Goal: Complete application form

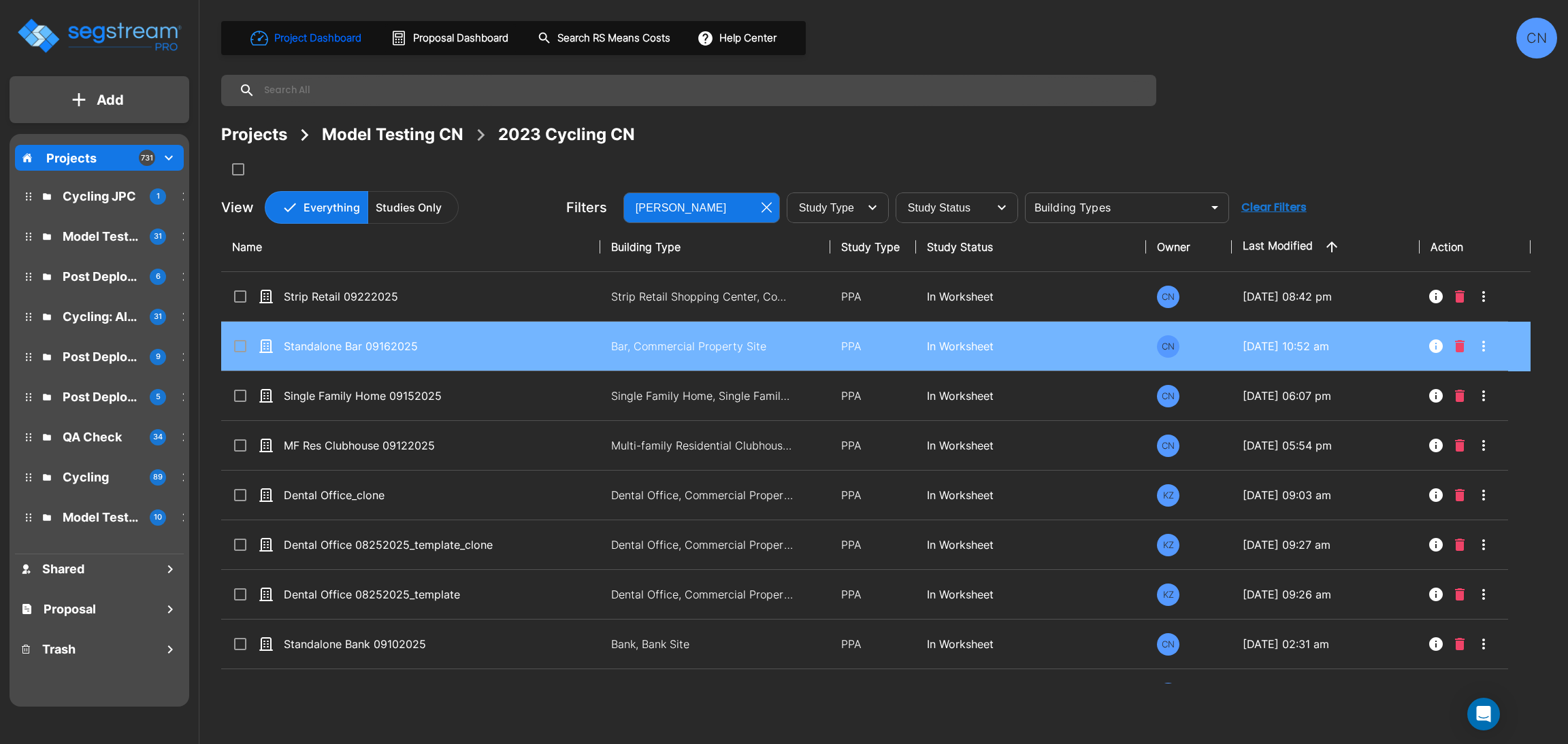
click at [963, 136] on div "Projects Model Testing CN 2023 Cycling CN" at bounding box center [888, 134] width 1336 height 24
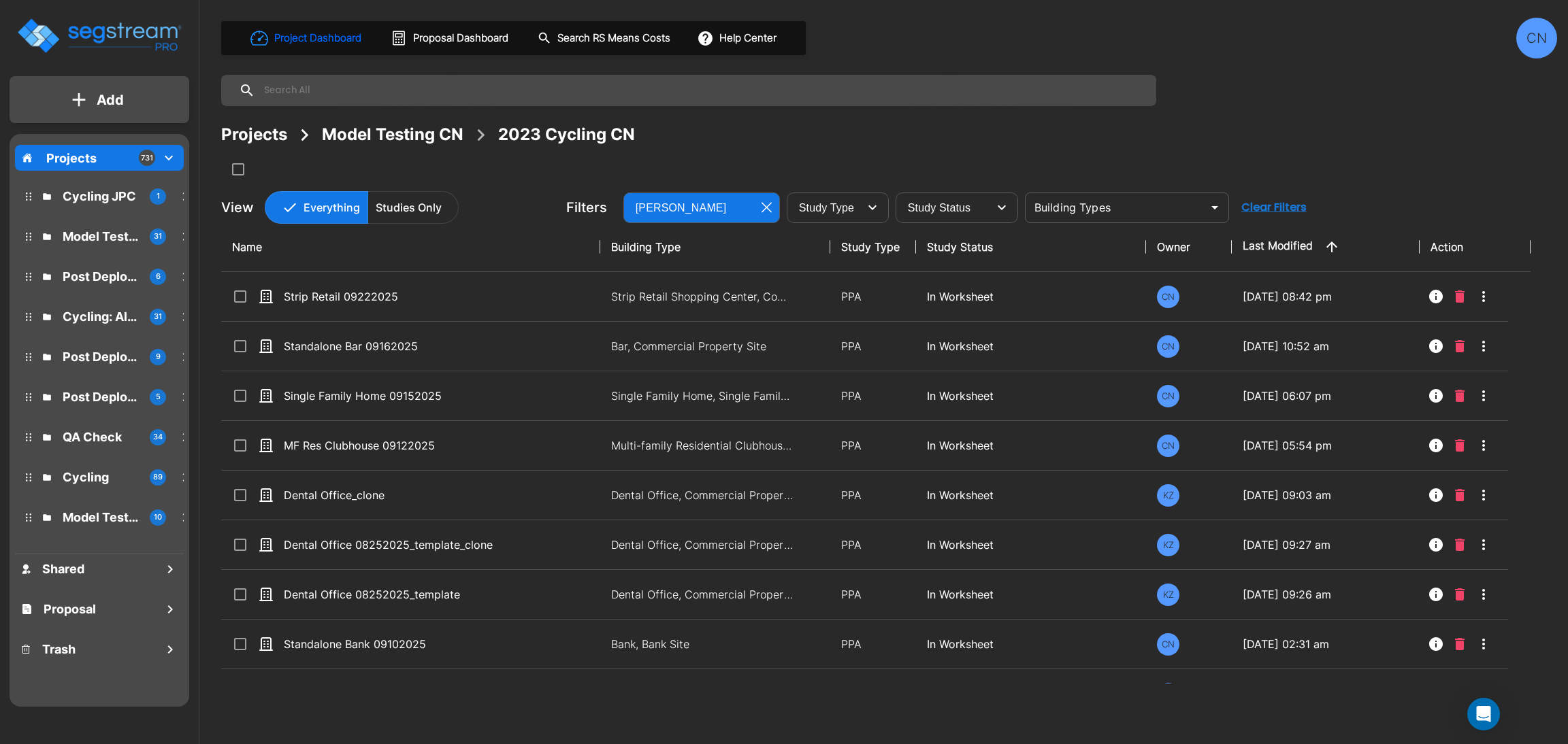
scroll to position [789, 0]
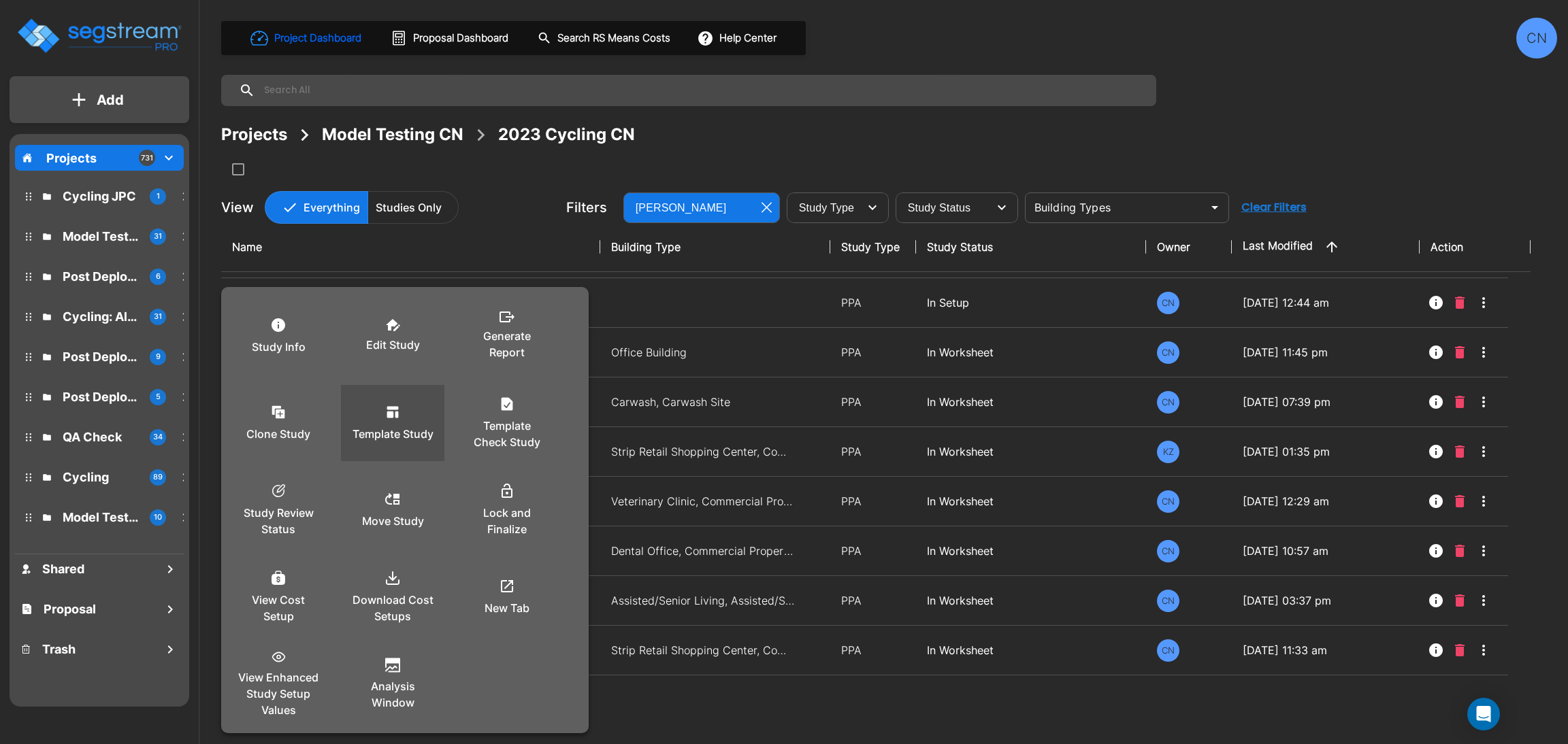
click at [410, 432] on p "Template Study" at bounding box center [392, 434] width 81 height 17
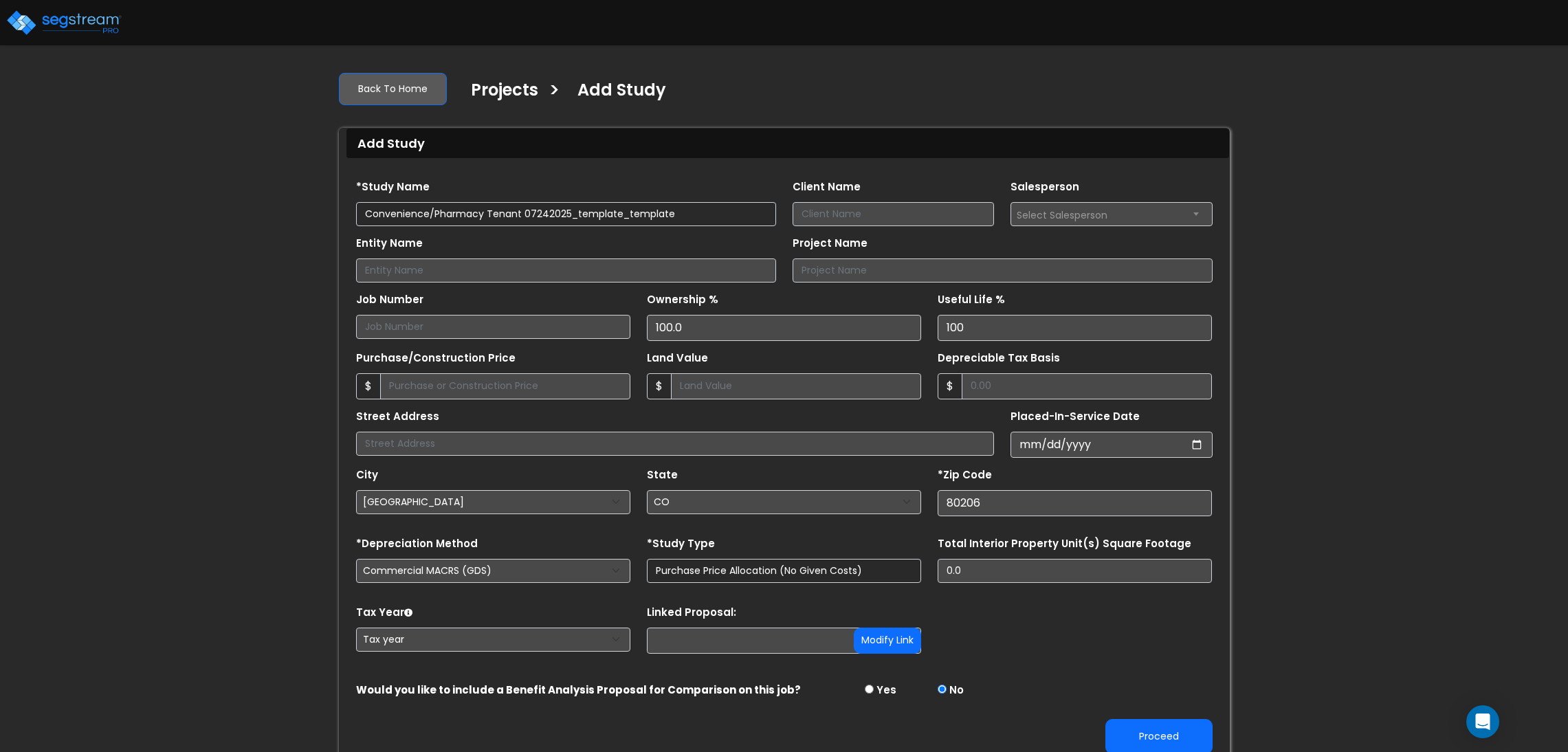
select select "[GEOGRAPHIC_DATA]"
select select "CO"
click at [661, 227] on div "Entity Name Project Name" at bounding box center [784, 254] width 873 height 56
drag, startPoint x: 699, startPoint y: 215, endPoint x: 521, endPoint y: 207, distance: 178.2
click at [521, 207] on input "Convenience/Pharmacy Tenant 07242025_template_template" at bounding box center [566, 214] width 420 height 24
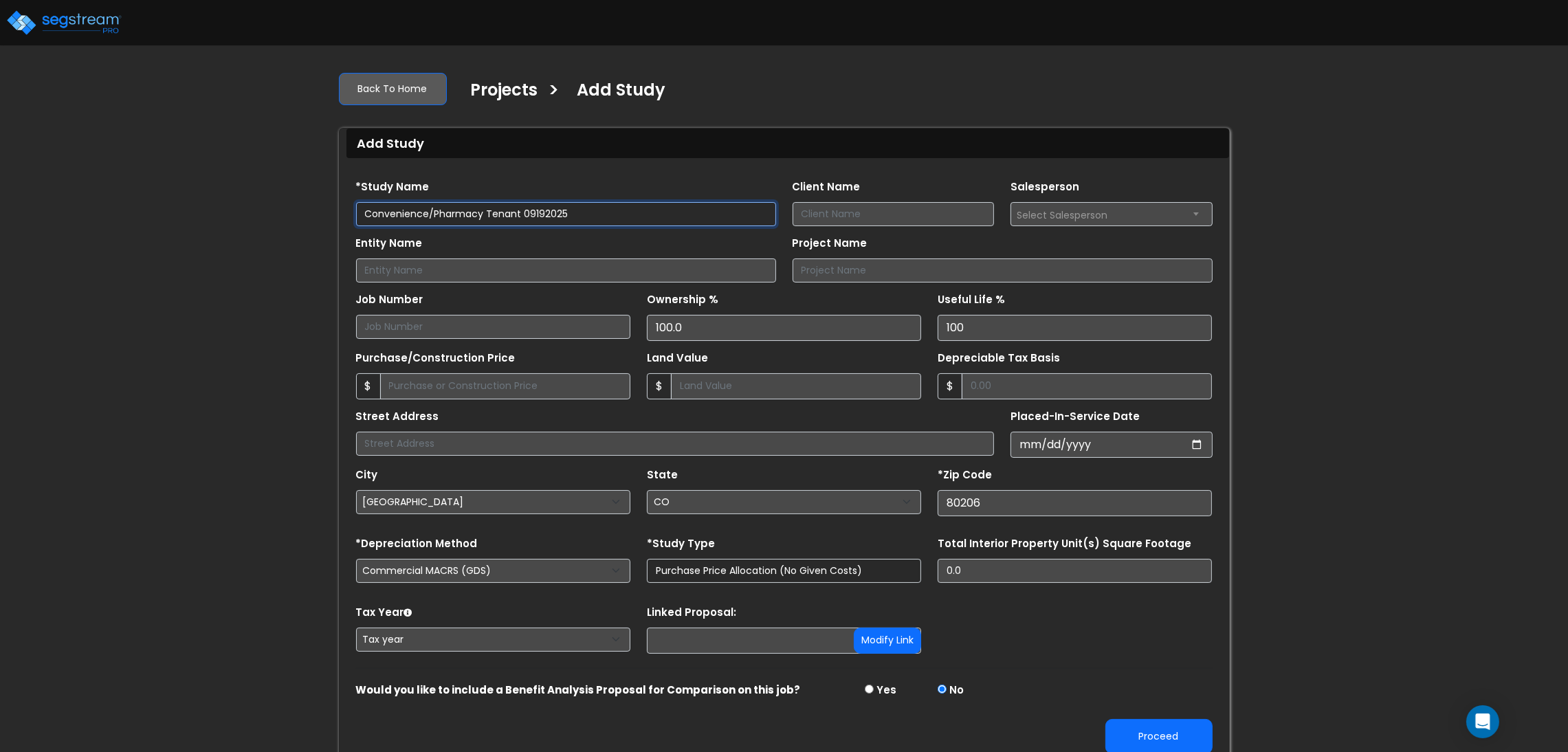
type input "Convenience/Pharmacy Tenant 09192025"
click at [1254, 459] on div "We are Building your Study. So please grab a coffee and let us do the heavy lif…" at bounding box center [784, 413] width 1568 height 706
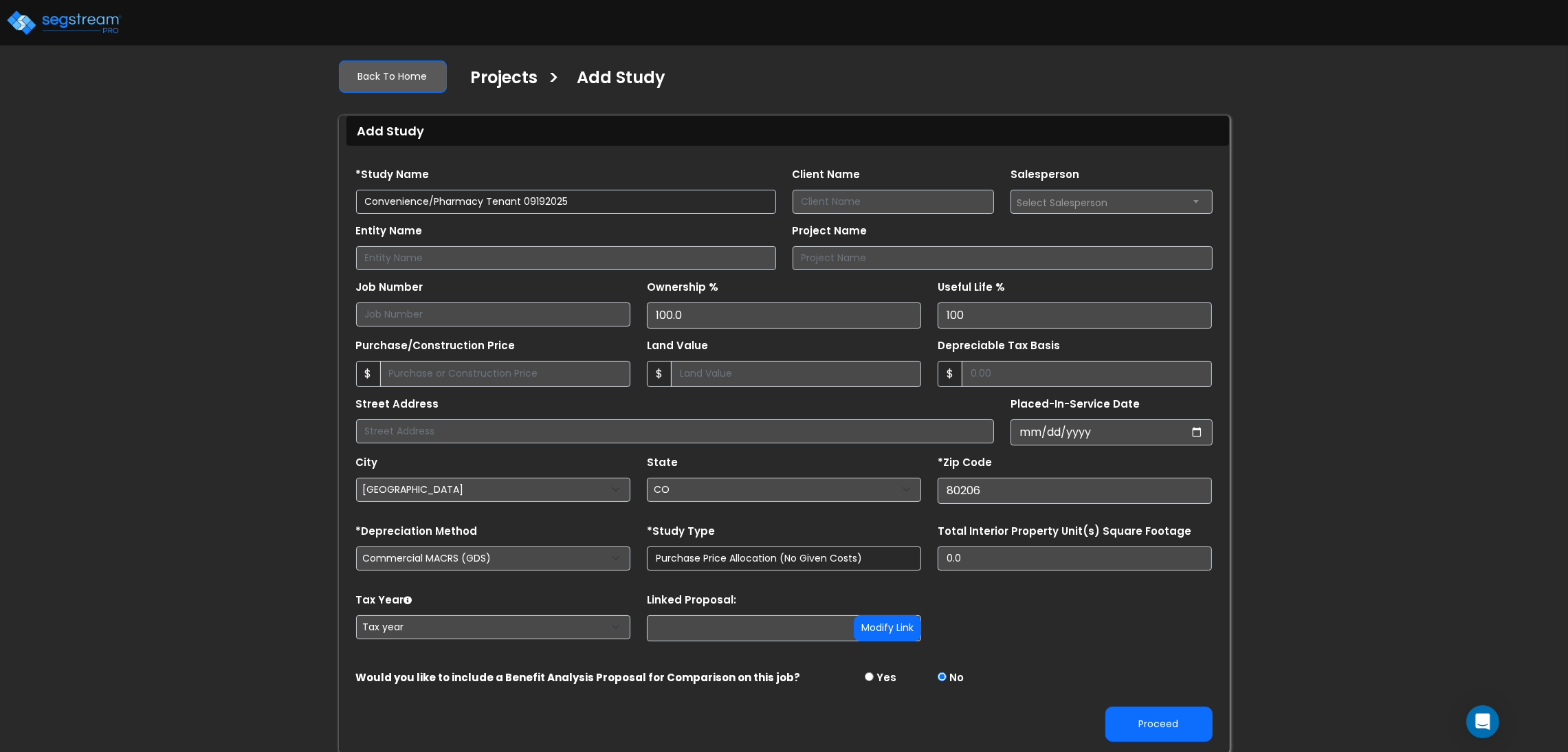
scroll to position [15, 0]
click at [1161, 715] on button "Proceed" at bounding box center [1158, 723] width 107 height 35
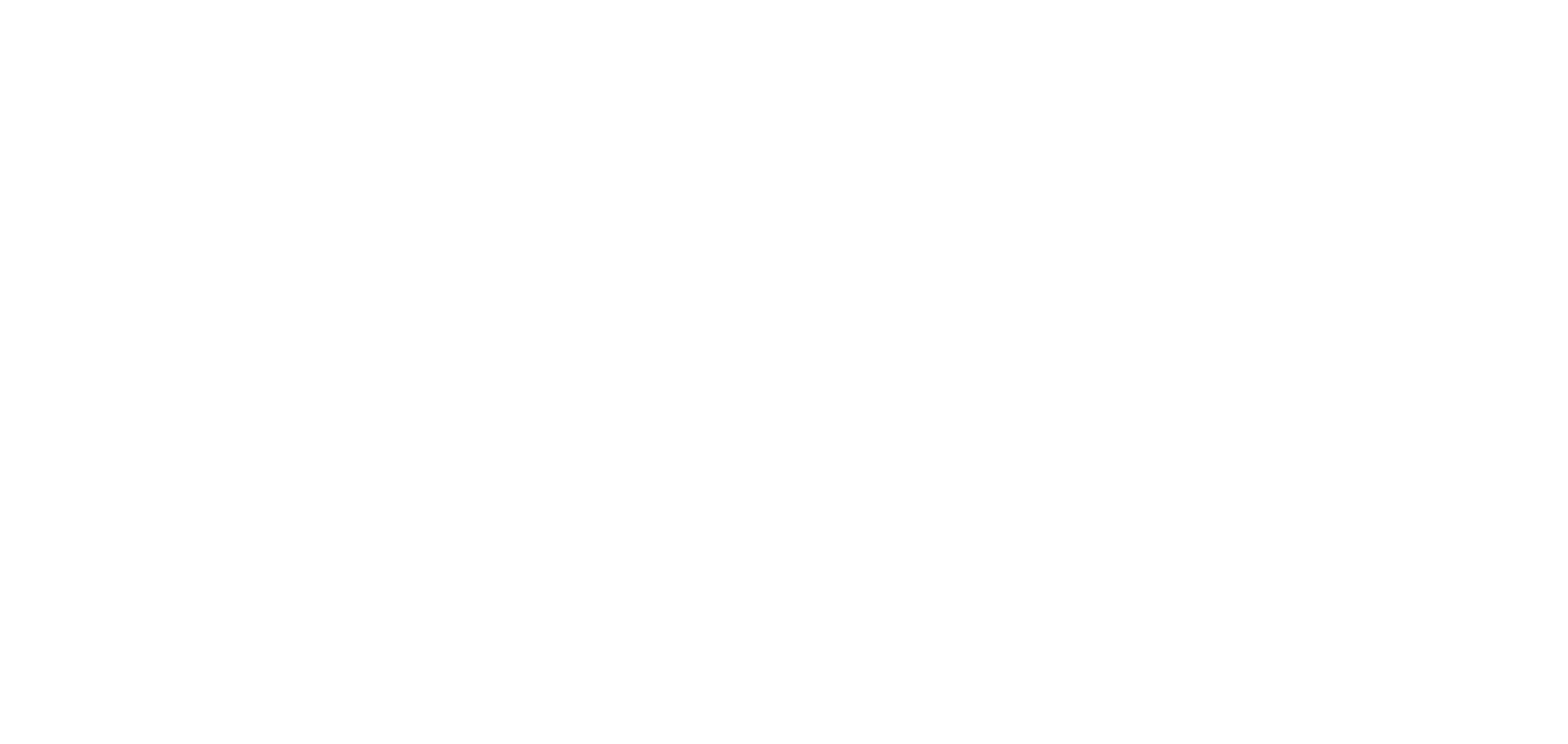
drag, startPoint x: 0, startPoint y: 0, endPoint x: 1350, endPoint y: 347, distance: 1393.9
click at [0, 0] on html at bounding box center [0, 0] width 0 height 0
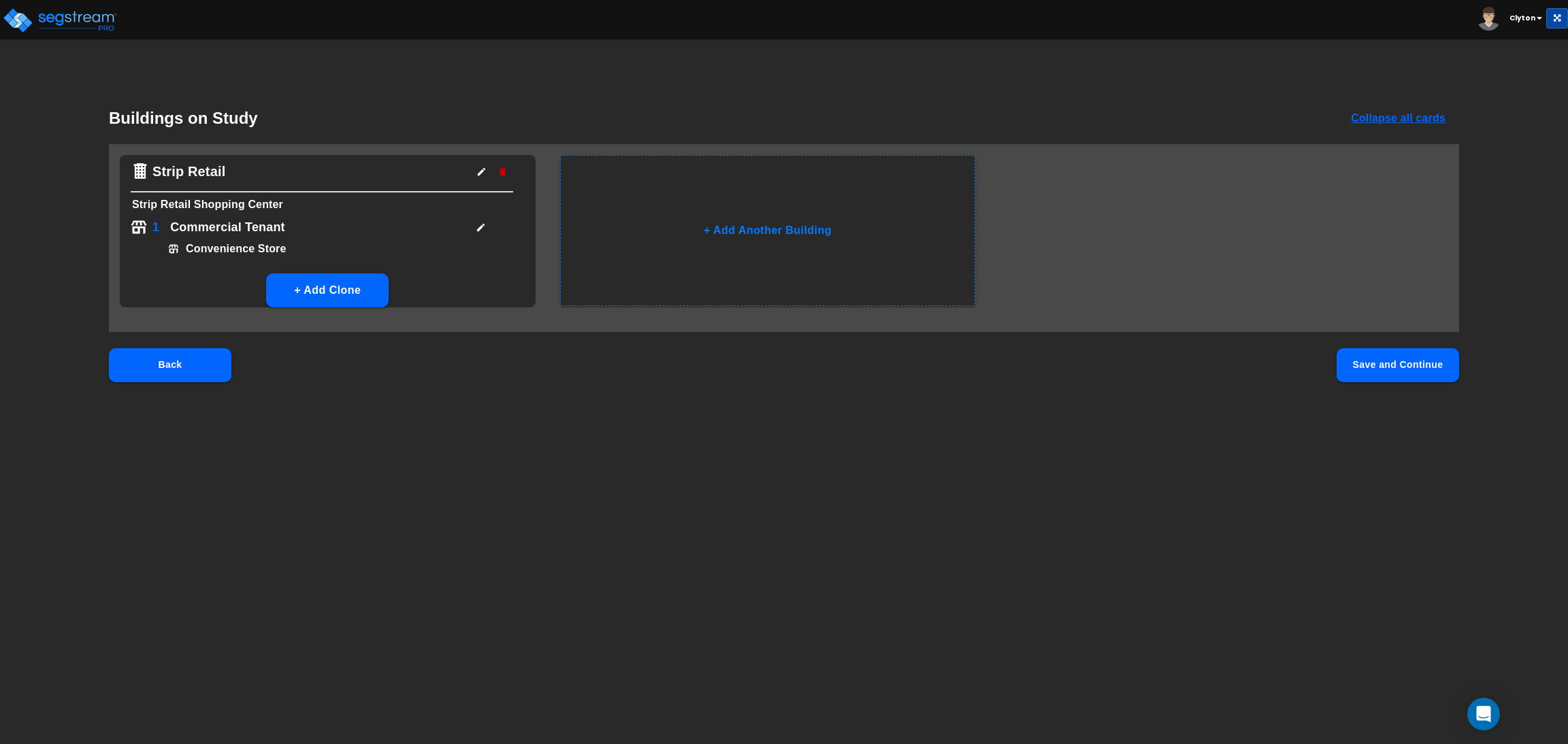
click at [540, 442] on html "Toggle navigation Clyton x" at bounding box center [784, 221] width 1568 height 442
click at [1394, 366] on button "Save and Continue" at bounding box center [1397, 365] width 122 height 34
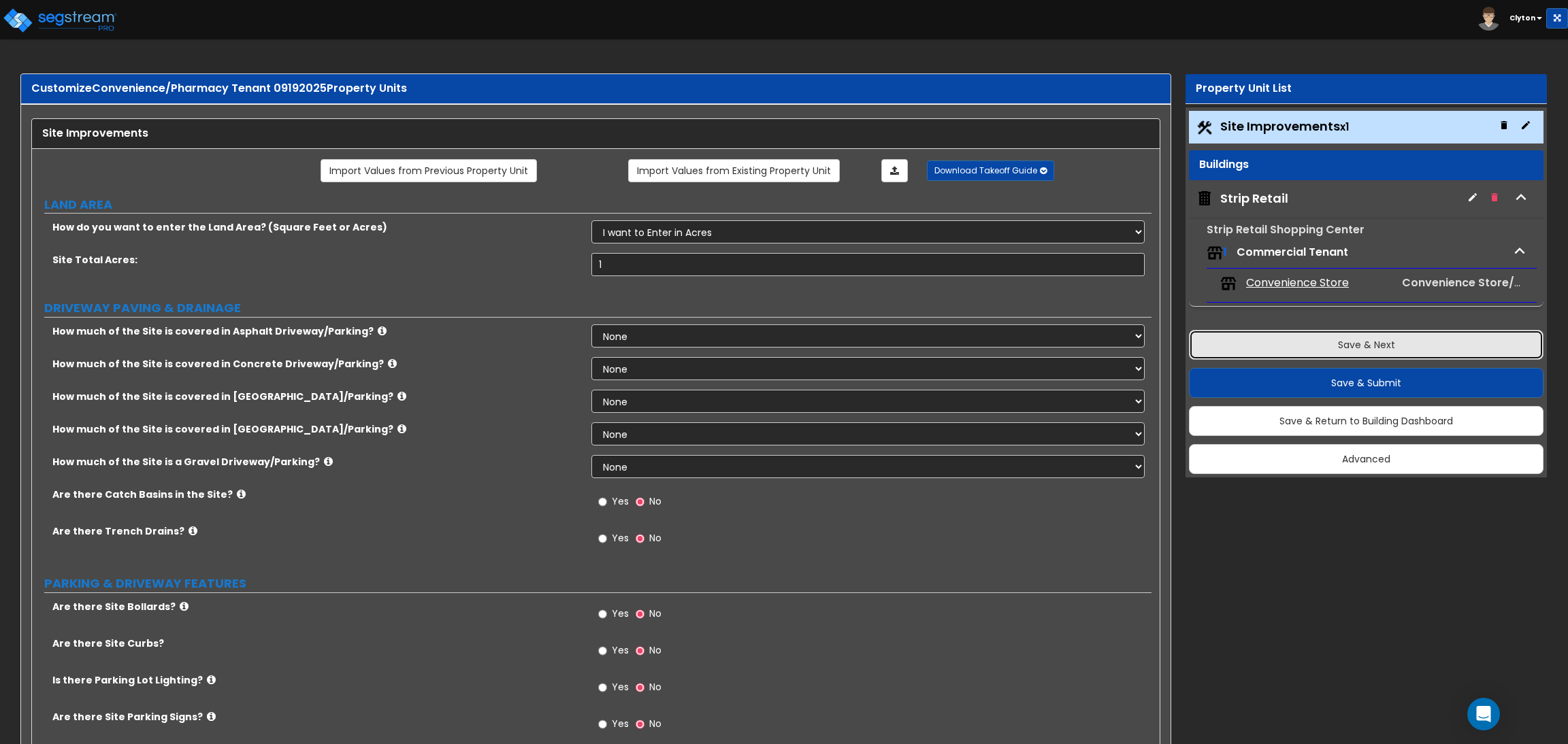
click at [1331, 351] on button "Save & Next" at bounding box center [1366, 345] width 355 height 30
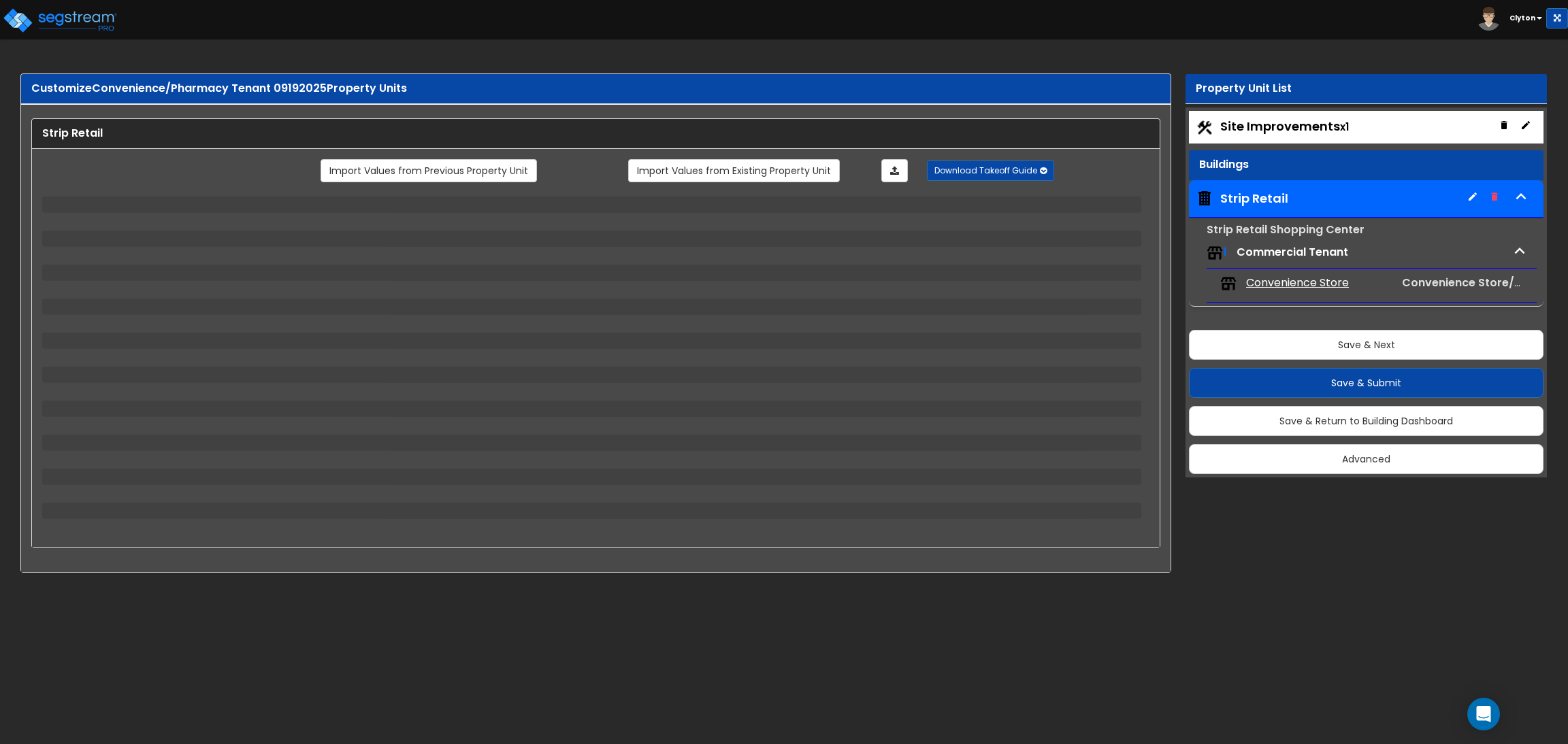
select select "8"
select select "2"
select select "1"
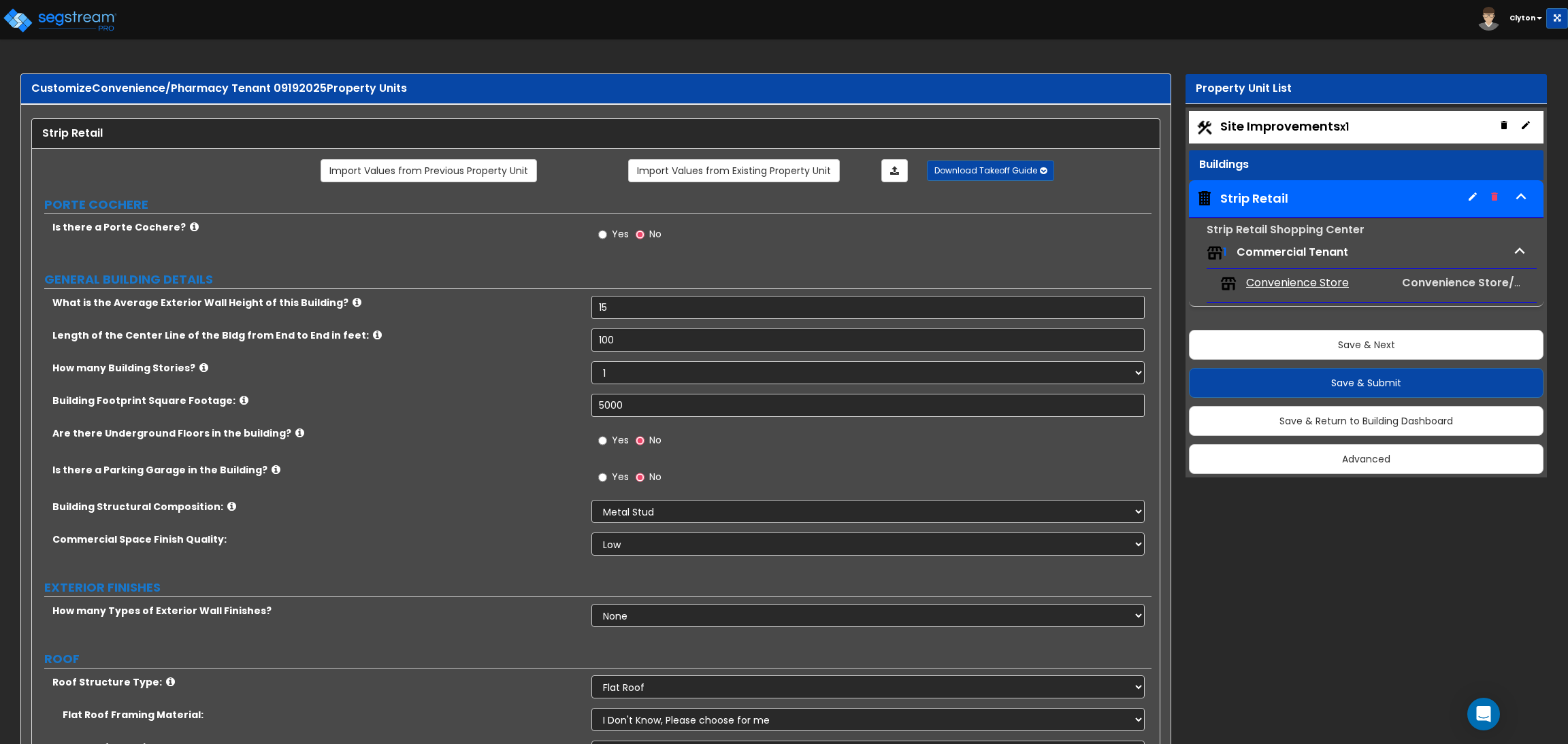
click at [507, 434] on label "Are there Underground Floors in the building?" at bounding box center [317, 433] width 529 height 13
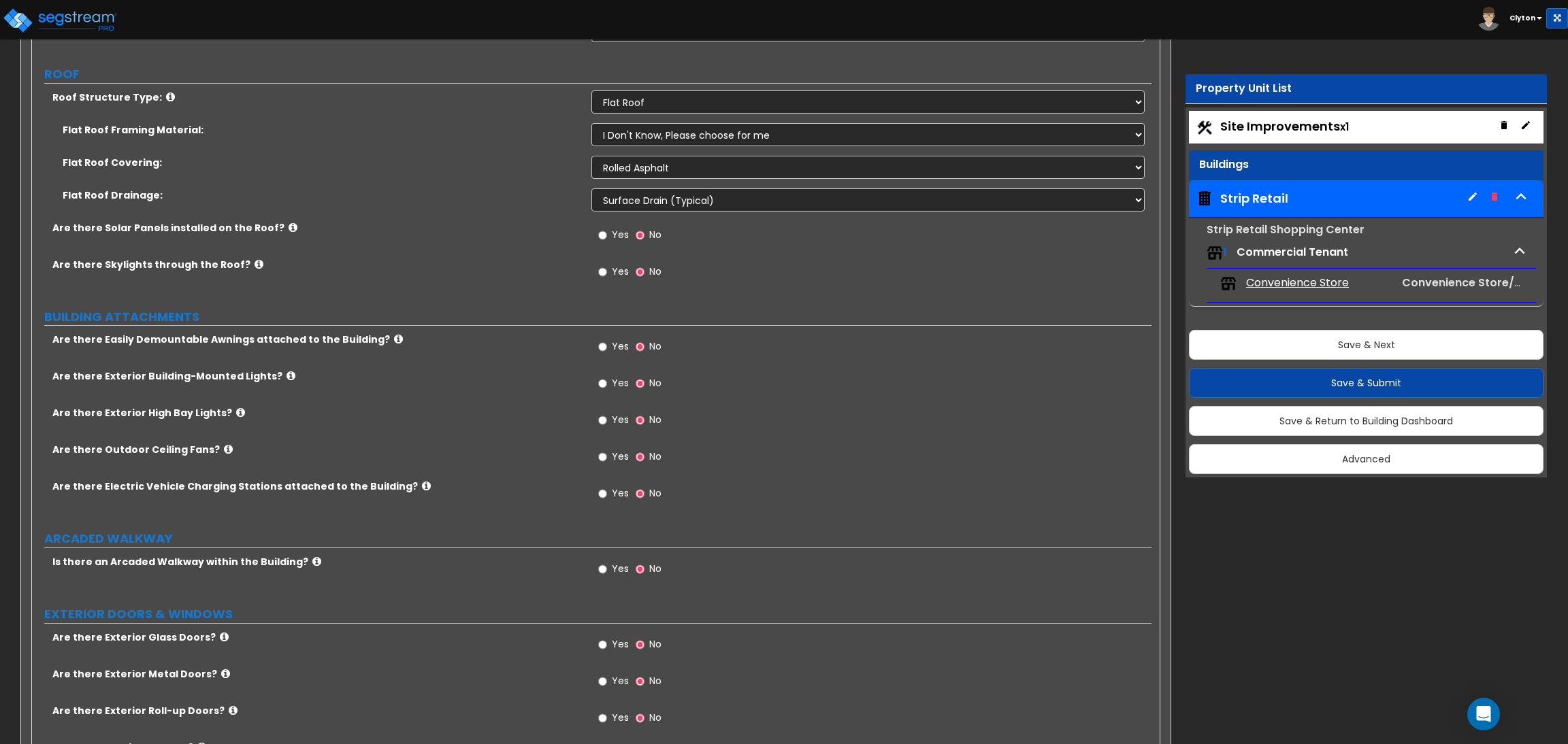
scroll to position [612, 0]
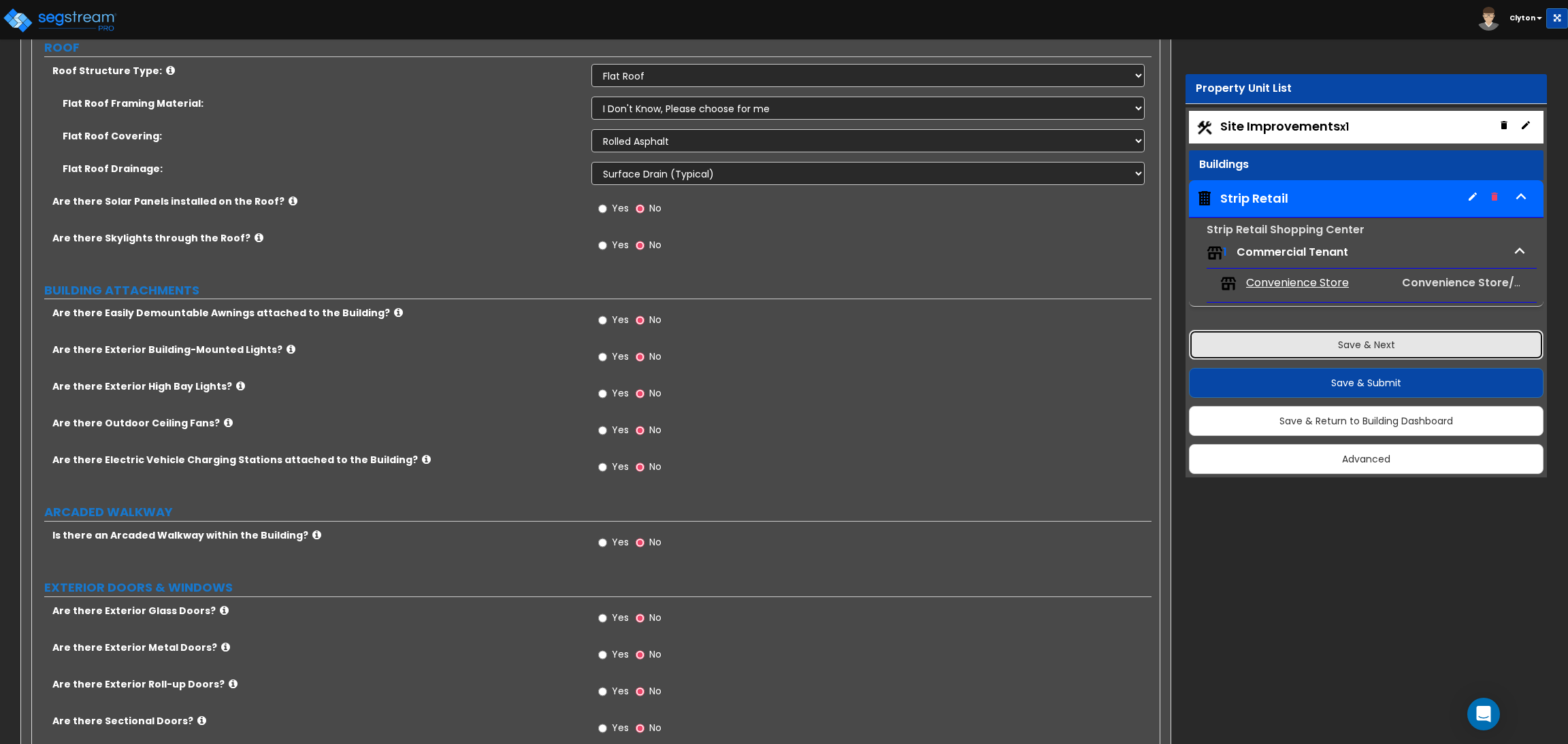
click at [1290, 336] on button "Save & Next" at bounding box center [1366, 345] width 355 height 30
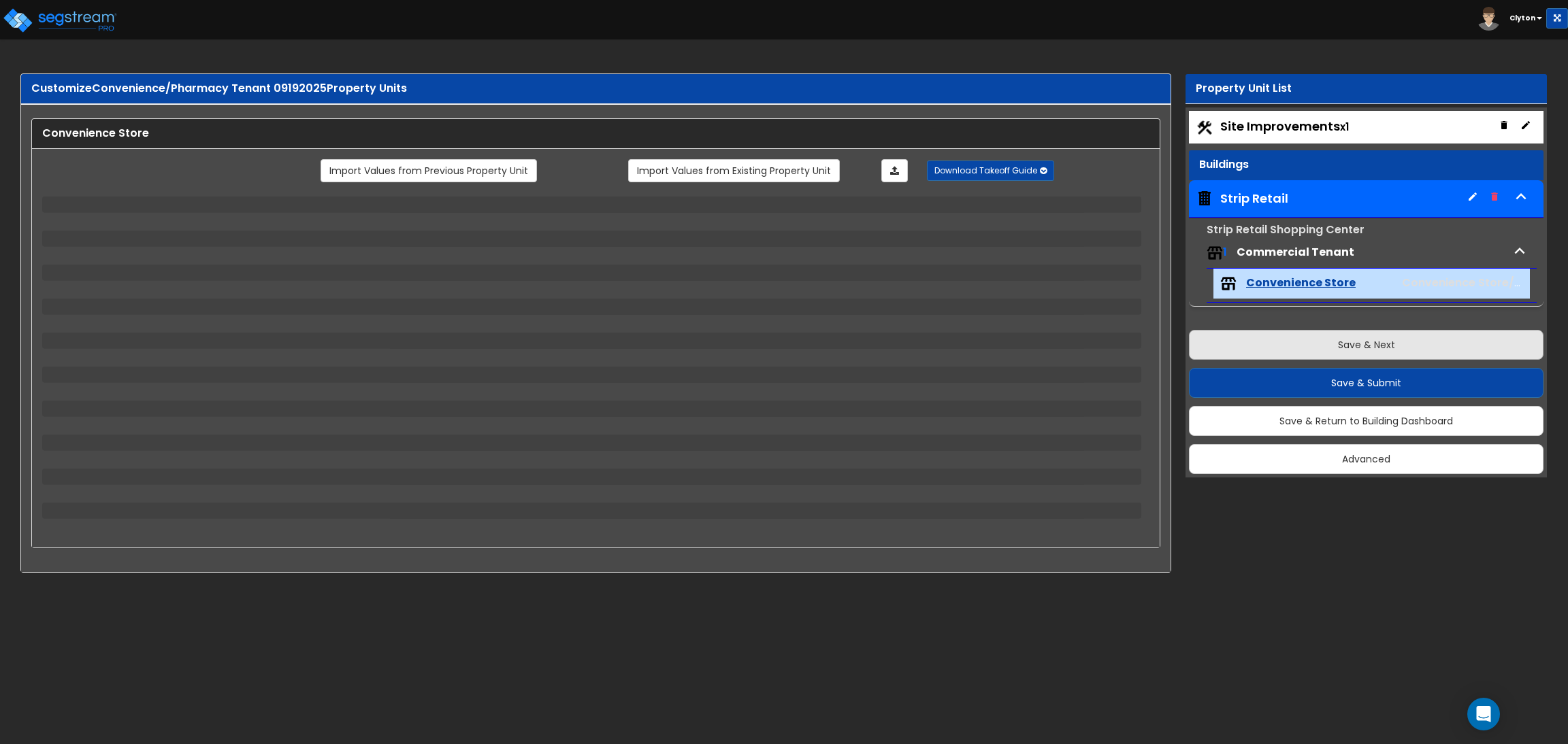
scroll to position [0, 0]
select select "2"
select select "1"
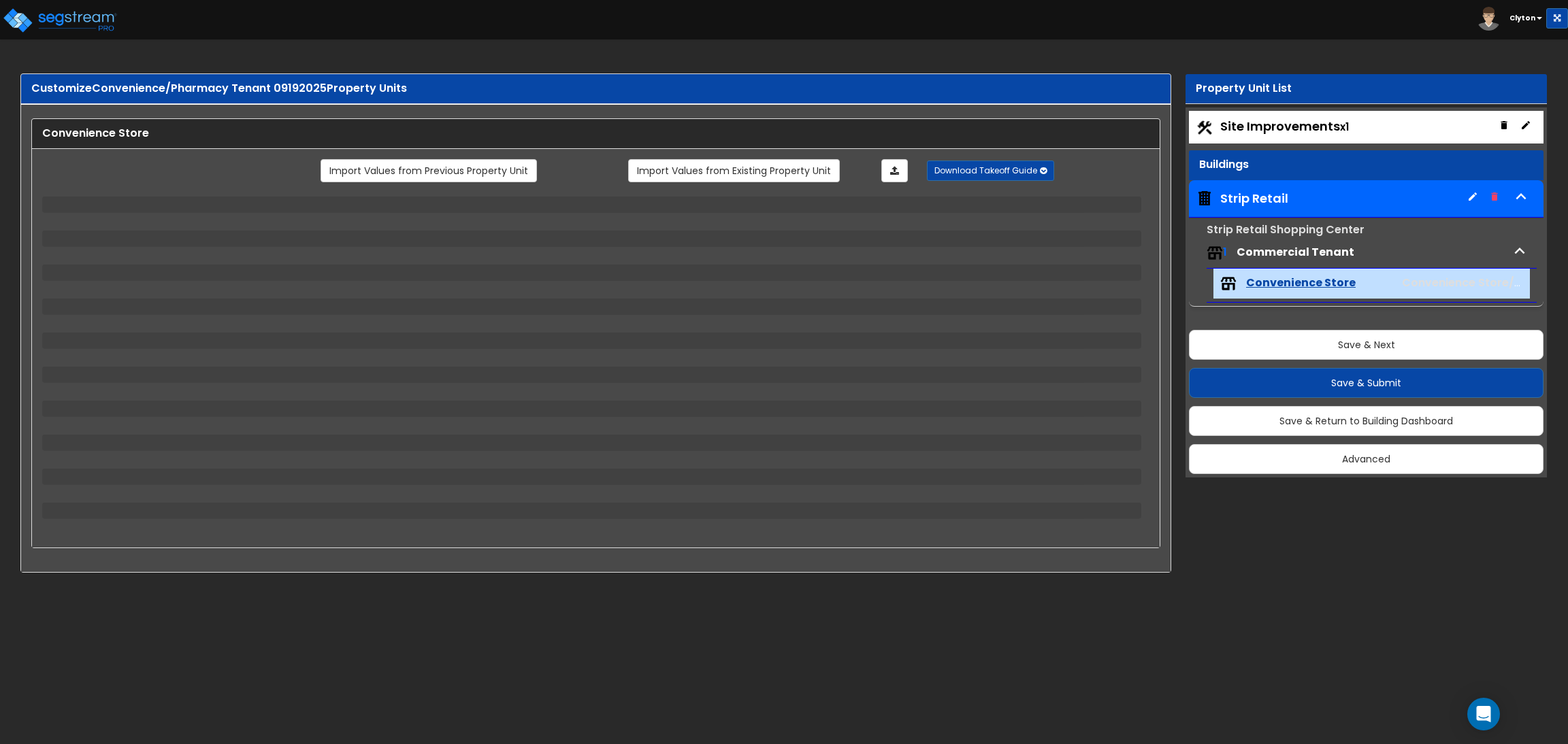
select select "1"
select select "5"
select select "3"
select select "2"
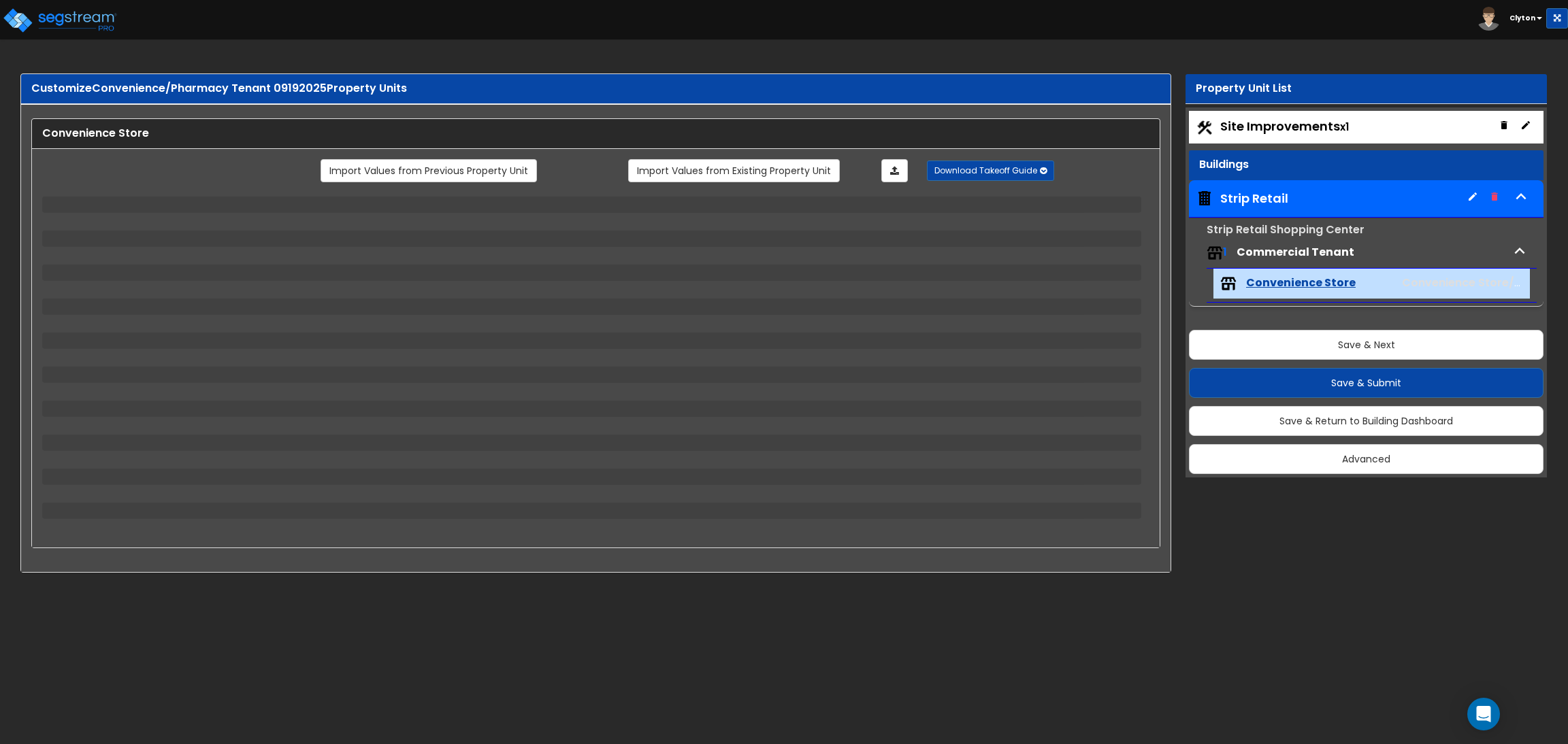
select select "2"
select select "1"
select select "2"
select select "1"
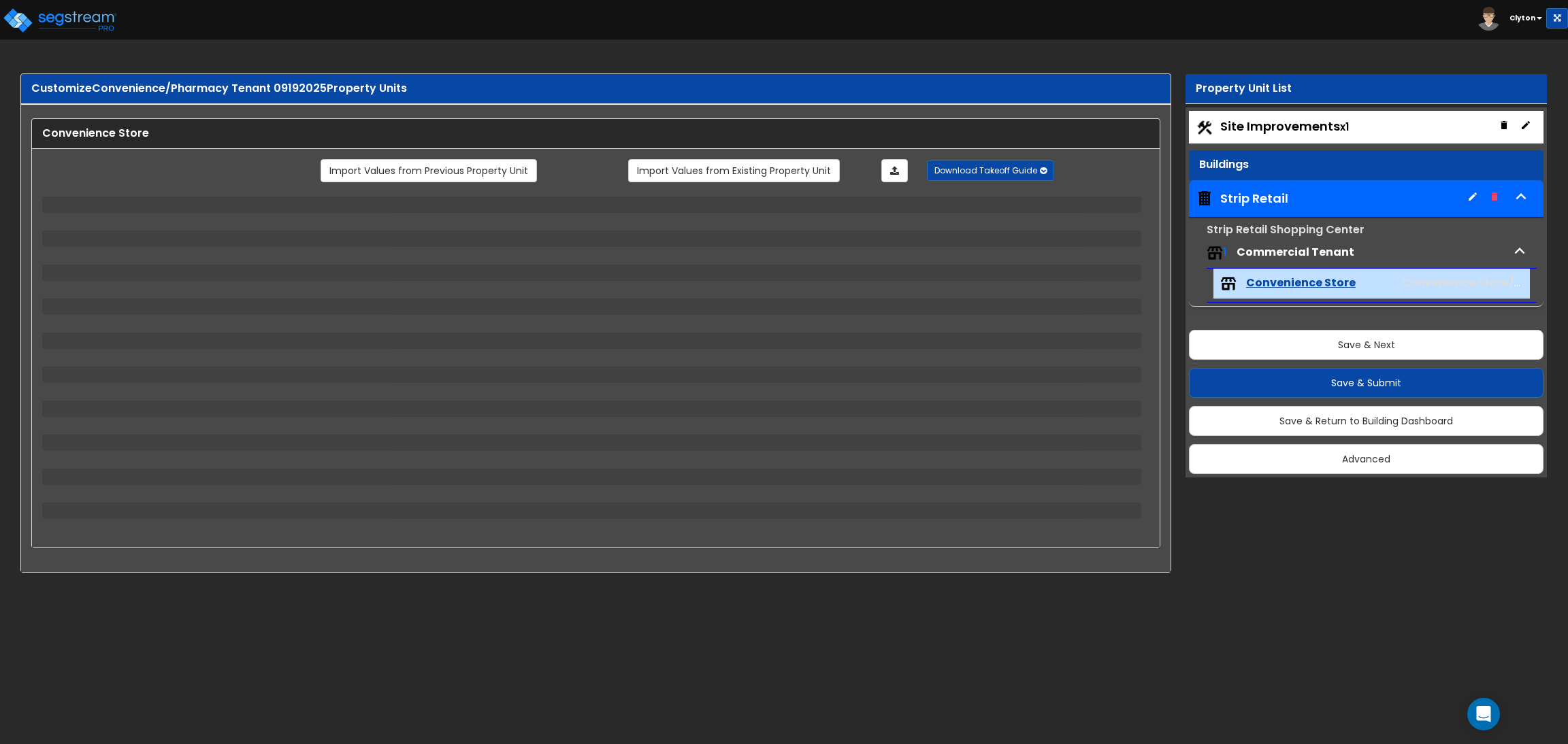
select select "4"
select select "2"
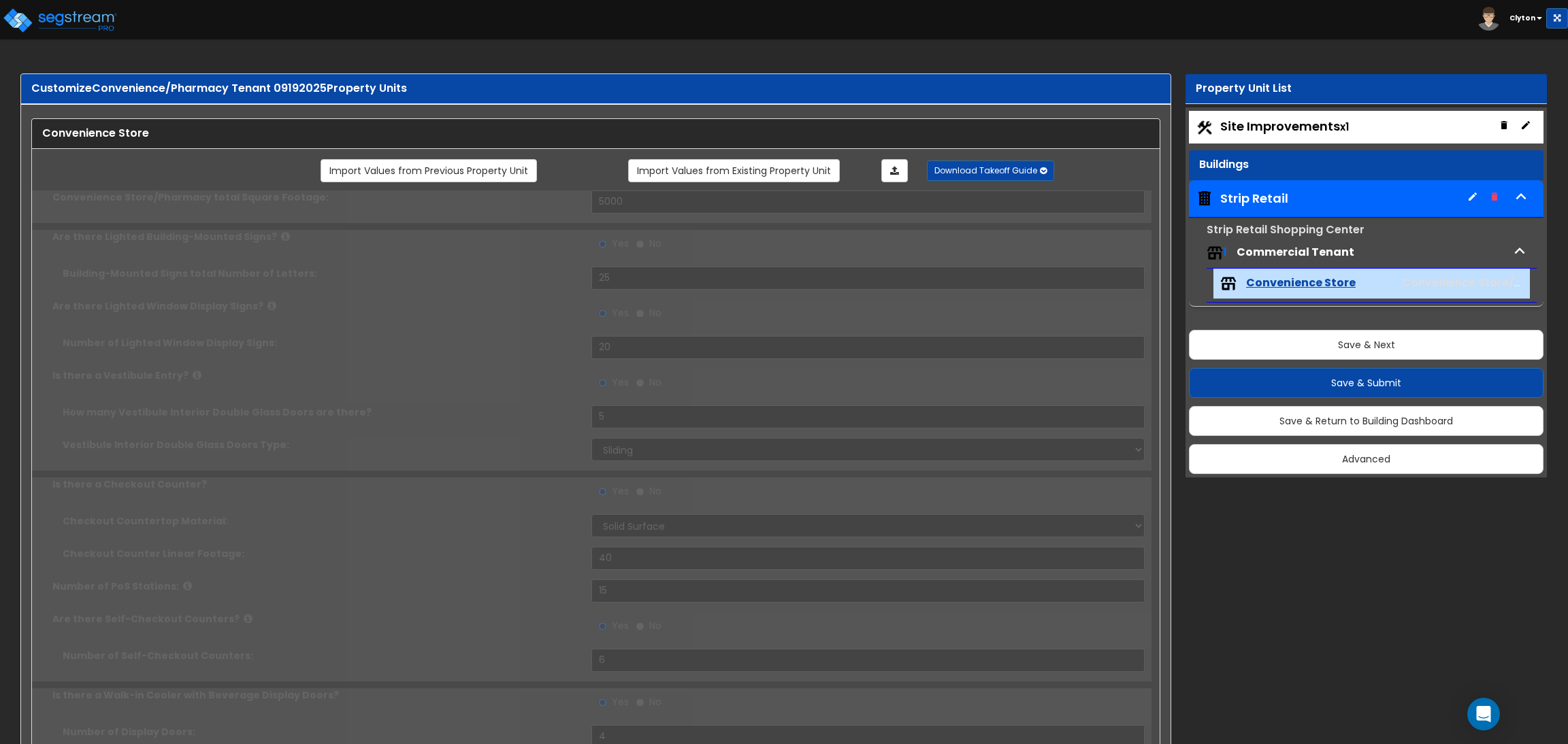
select select "1"
select select "2"
radio input "true"
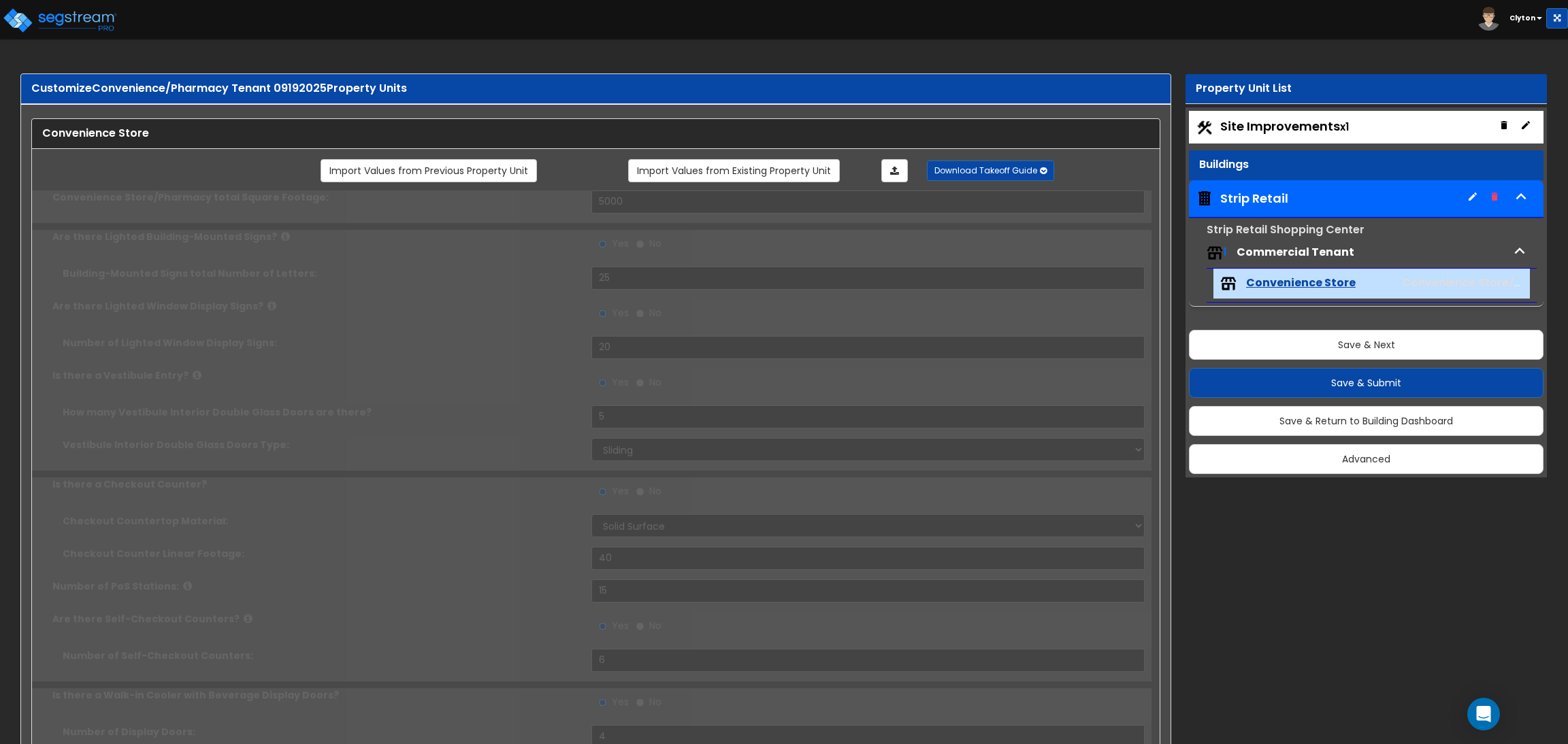
select select "2"
radio input "true"
type input "1"
type input "600"
type input "1"
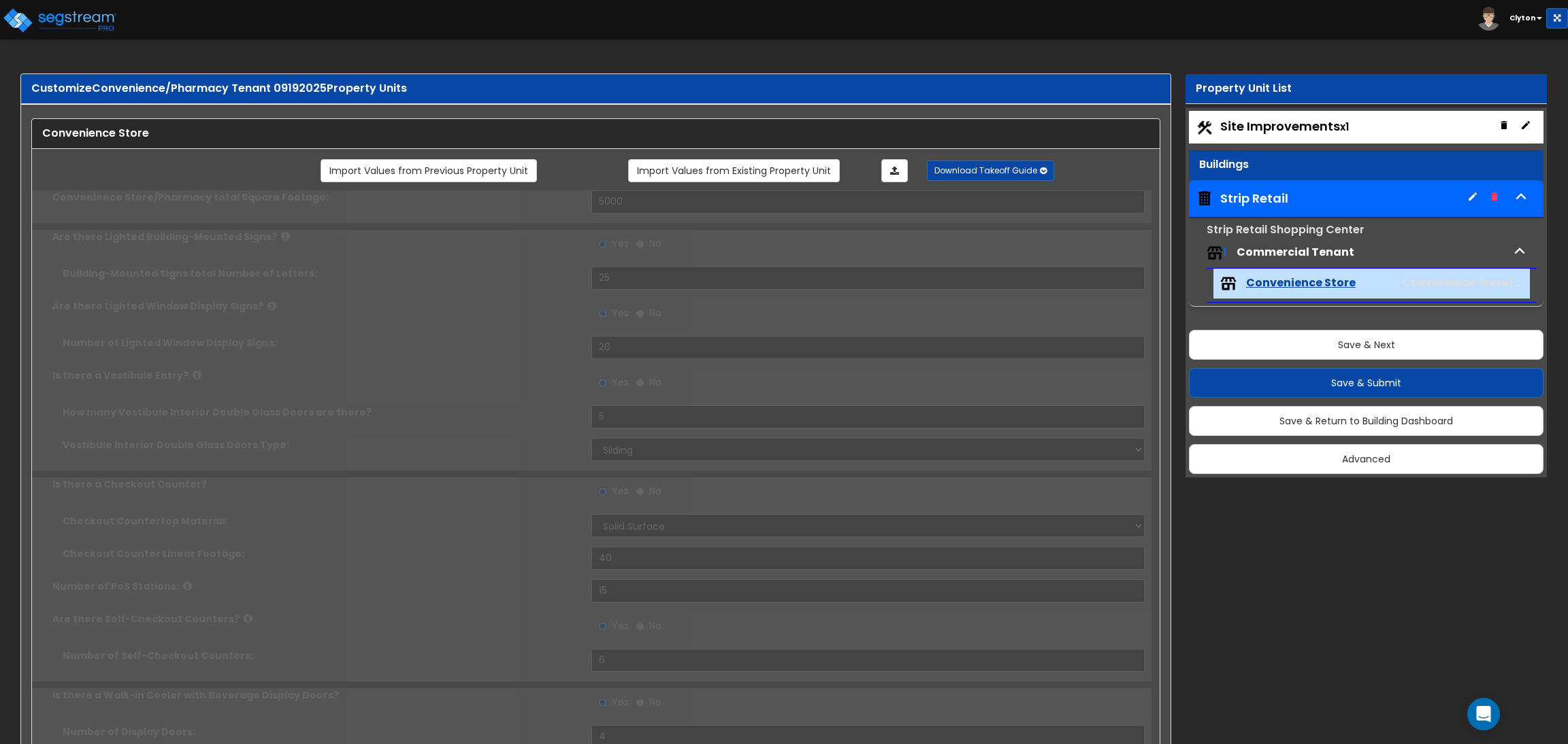
select select "2"
select select "1"
type input "12"
radio input "true"
type input "1"
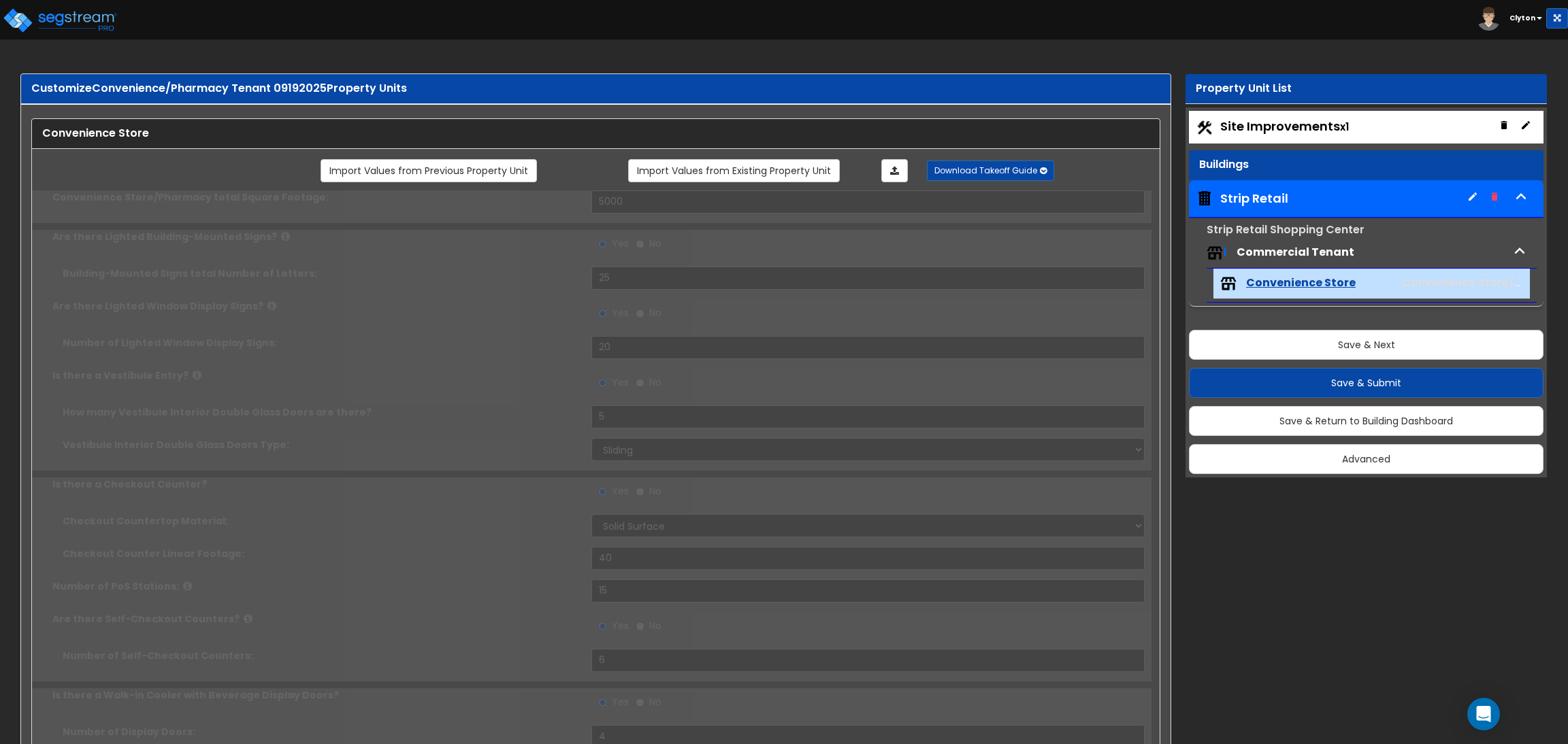
radio input "true"
type input "1"
radio input "true"
type input "1"
radio input "true"
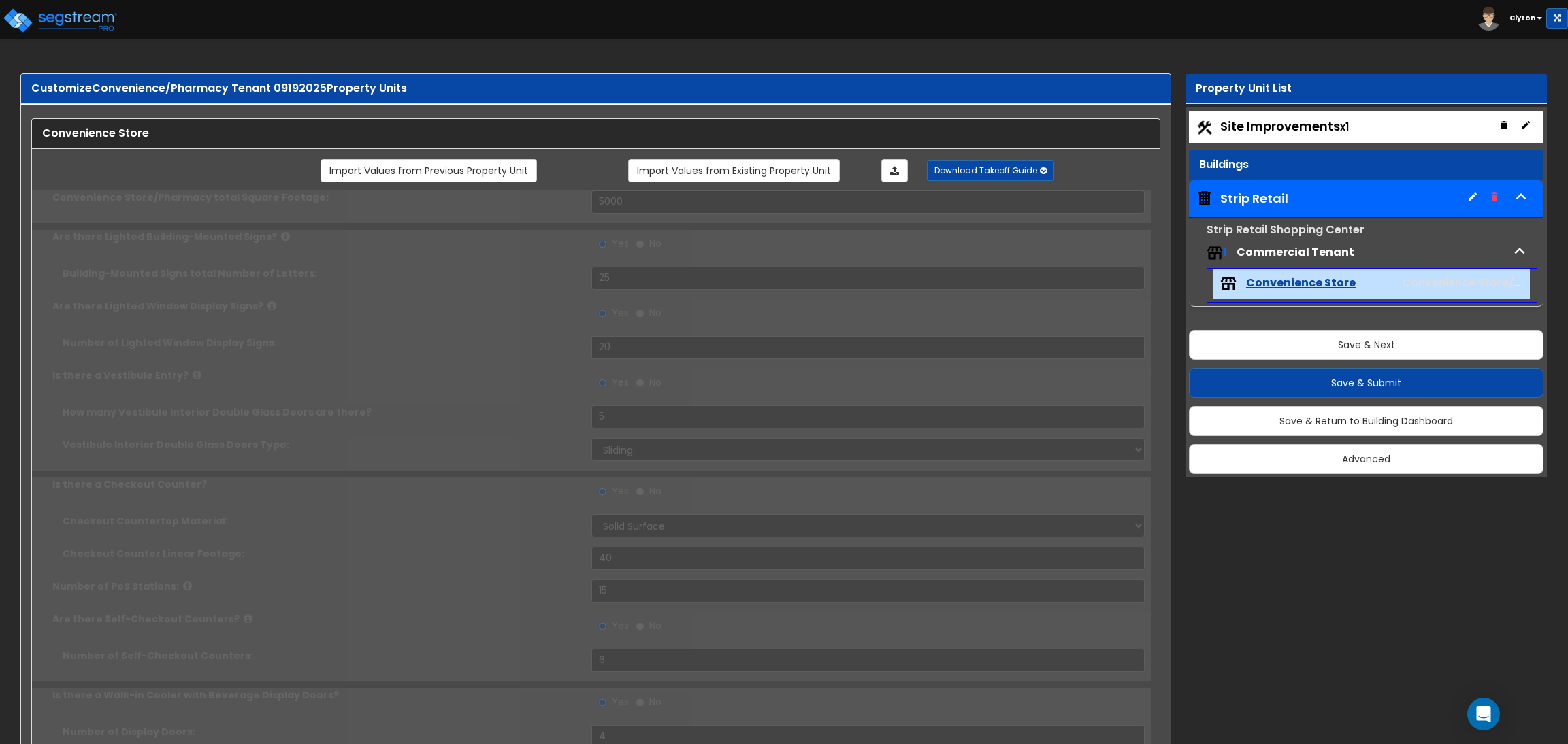
type input "13"
radio input "true"
type input "2"
select select "2"
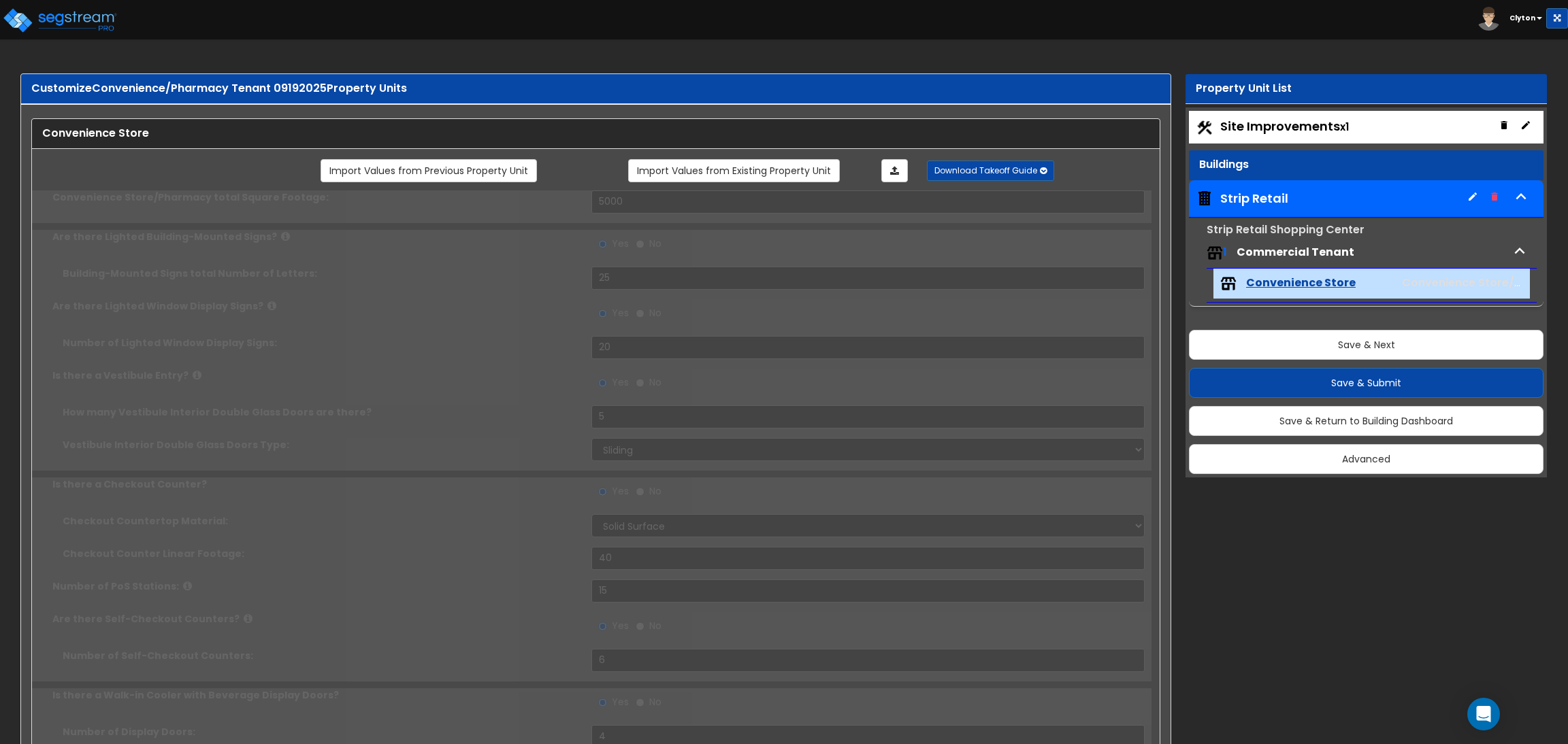
type input "2"
radio input "true"
select select "1"
type input "4"
type input "3"
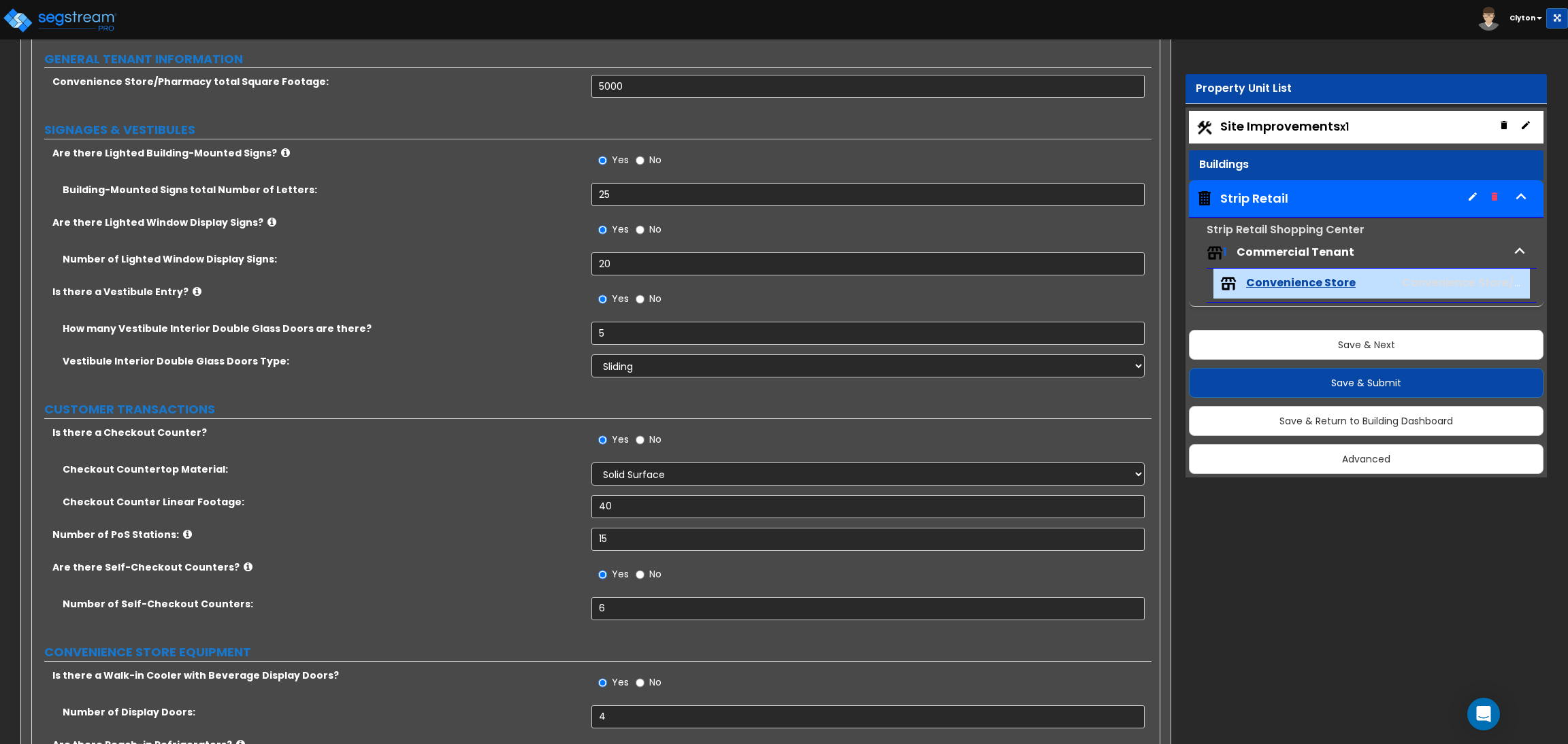
scroll to position [510, 0]
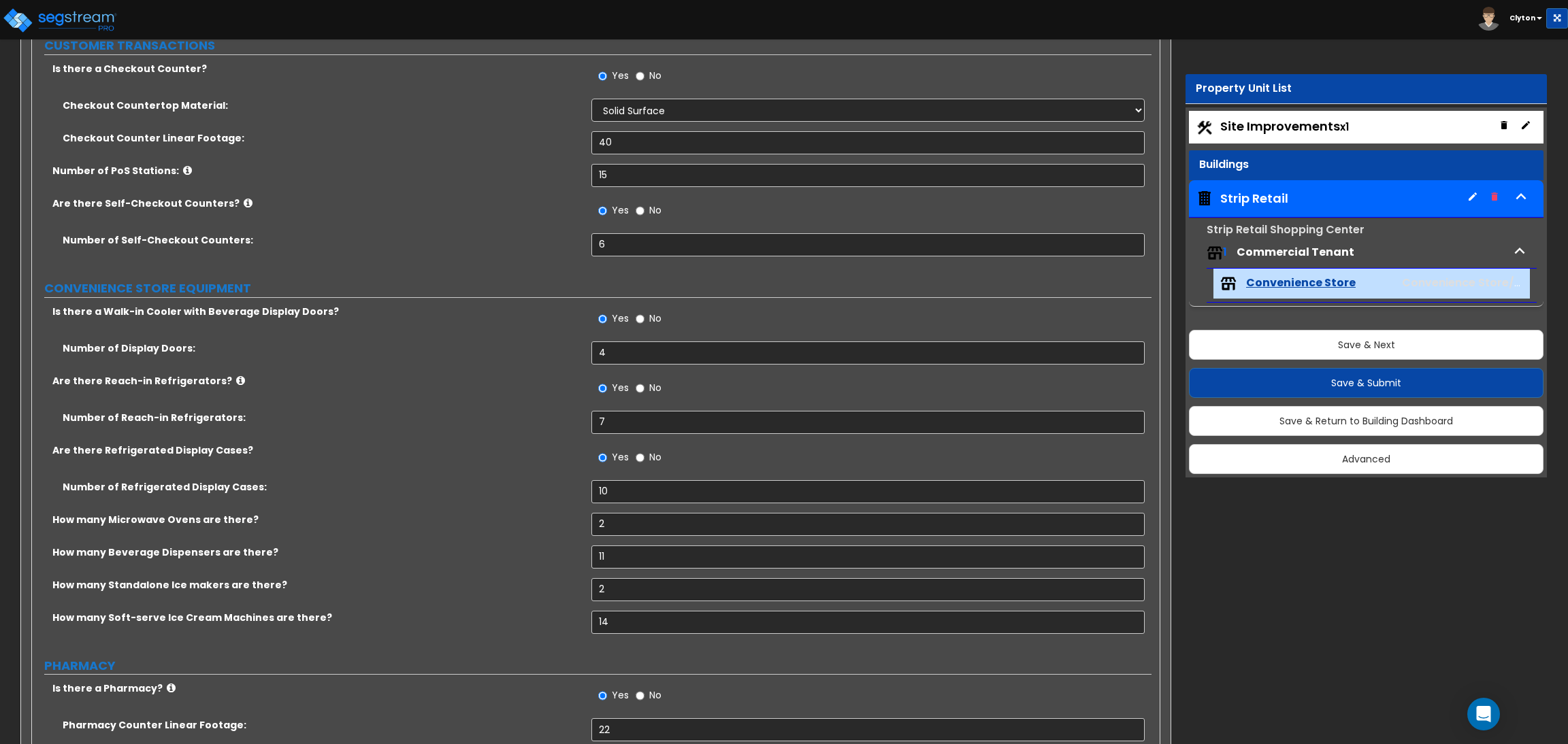
click at [458, 387] on label "Are there Reach-in Refrigerators?" at bounding box center [317, 381] width 529 height 13
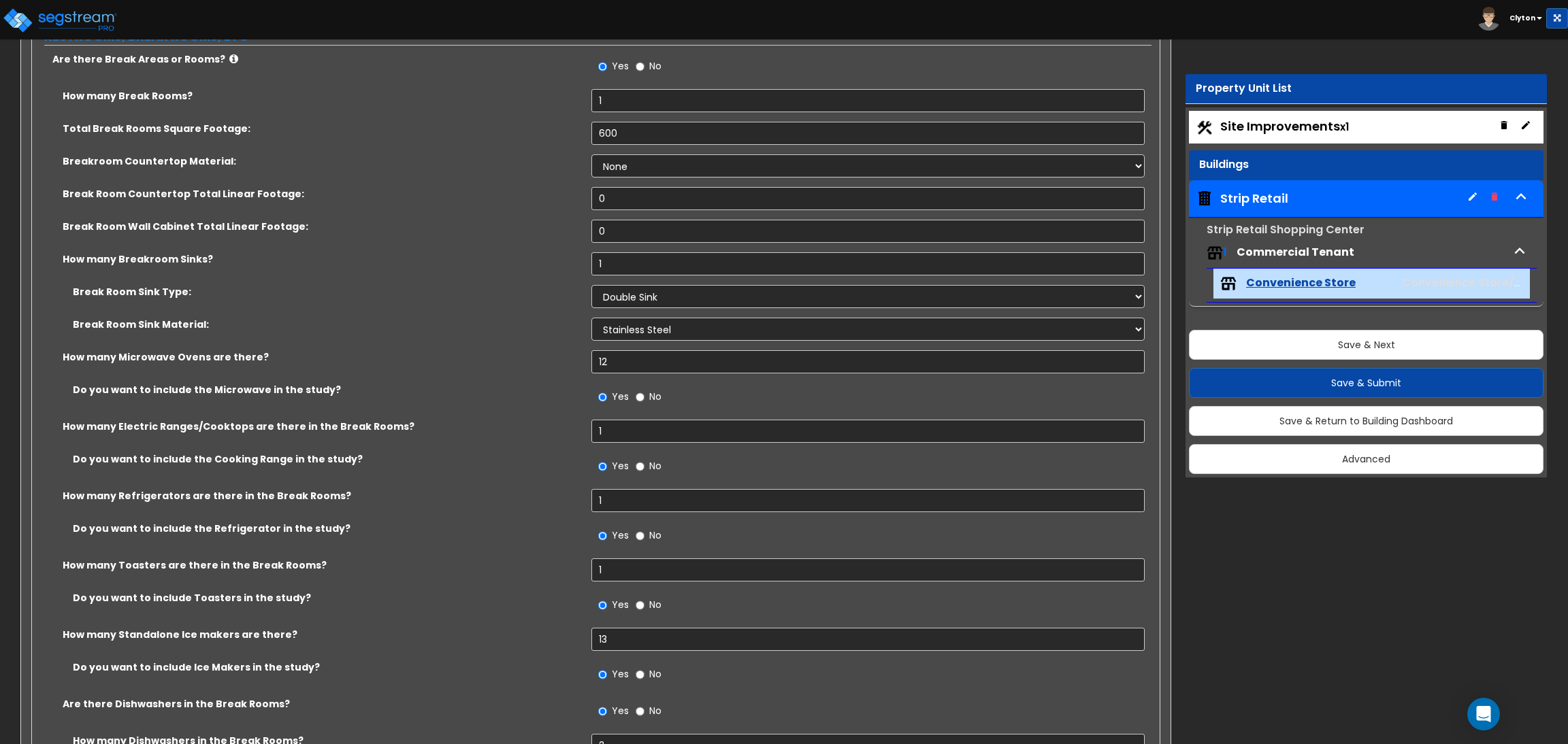
scroll to position [3164, 0]
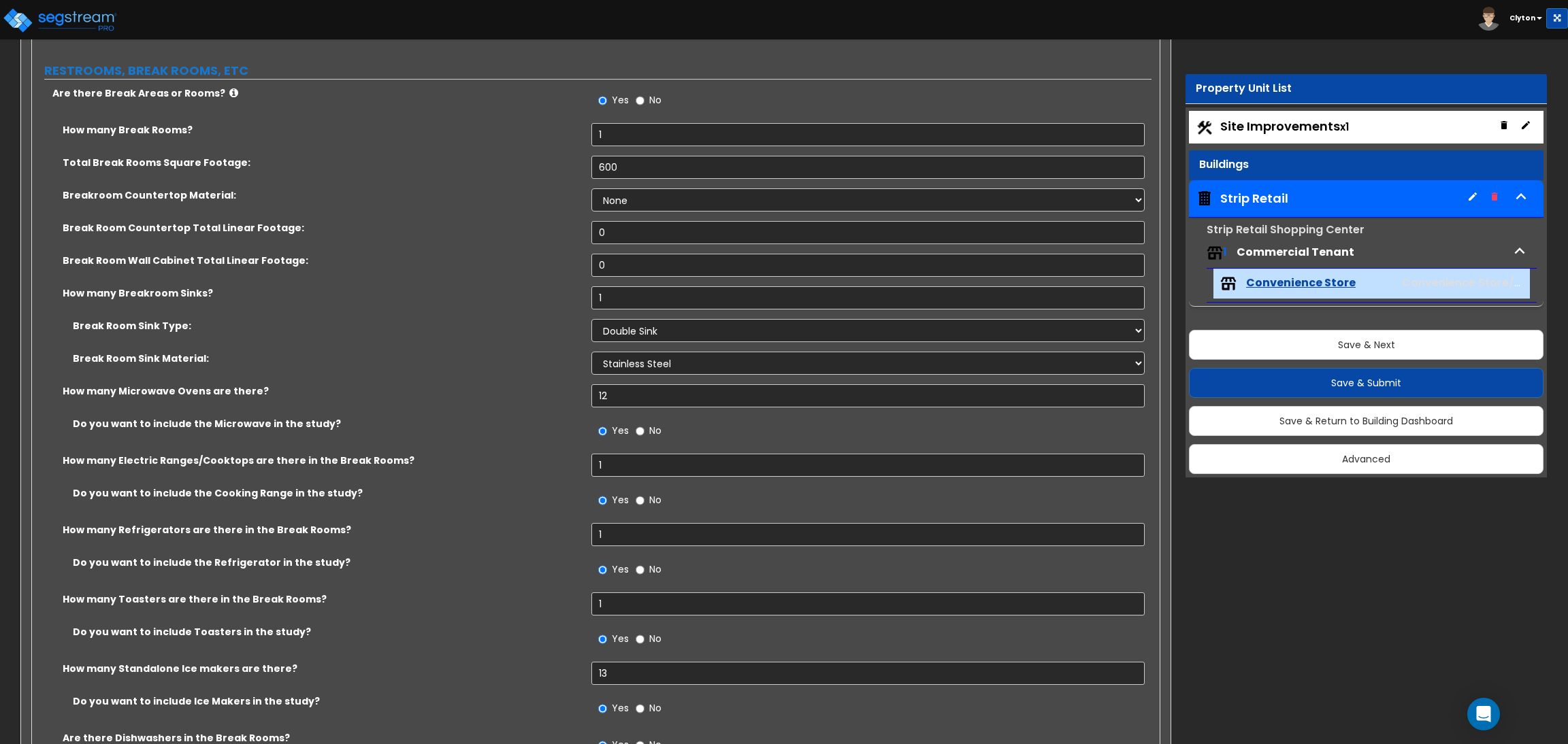
click at [488, 357] on label "Break Room Sink Material:" at bounding box center [327, 358] width 508 height 13
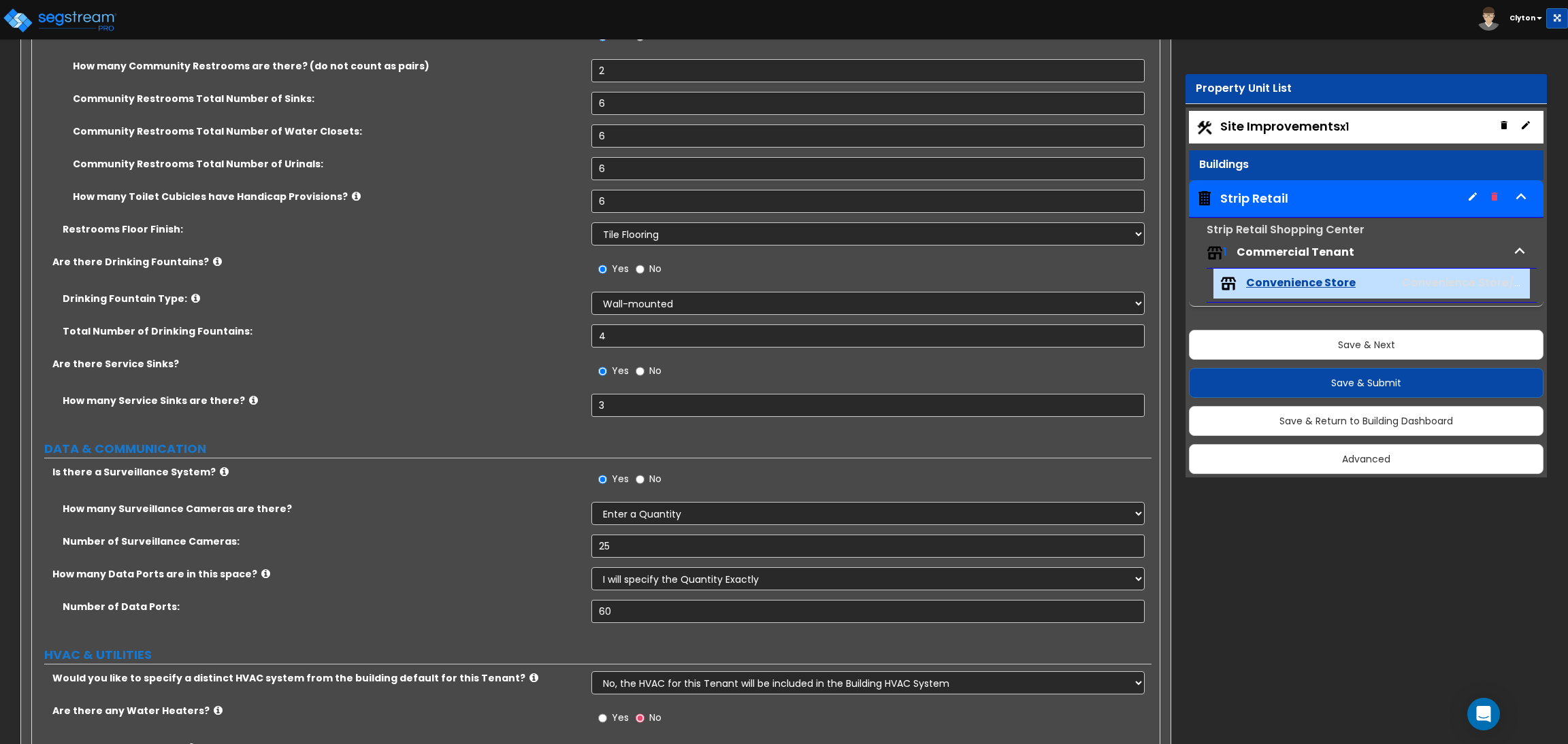
scroll to position [4280, 0]
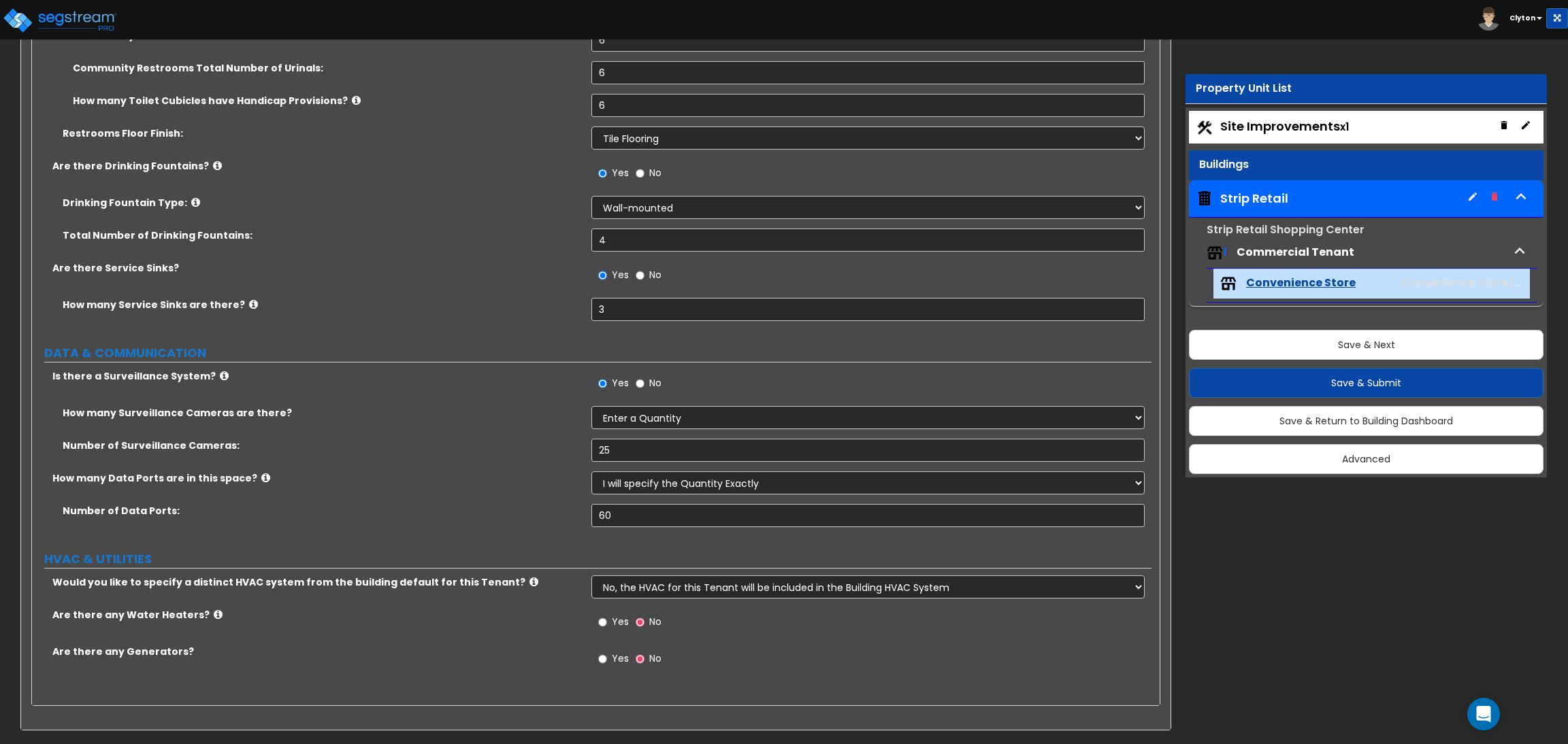
click at [609, 626] on label "Yes" at bounding box center [613, 624] width 31 height 23
click at [607, 626] on input "Yes" at bounding box center [602, 622] width 9 height 15
radio input "true"
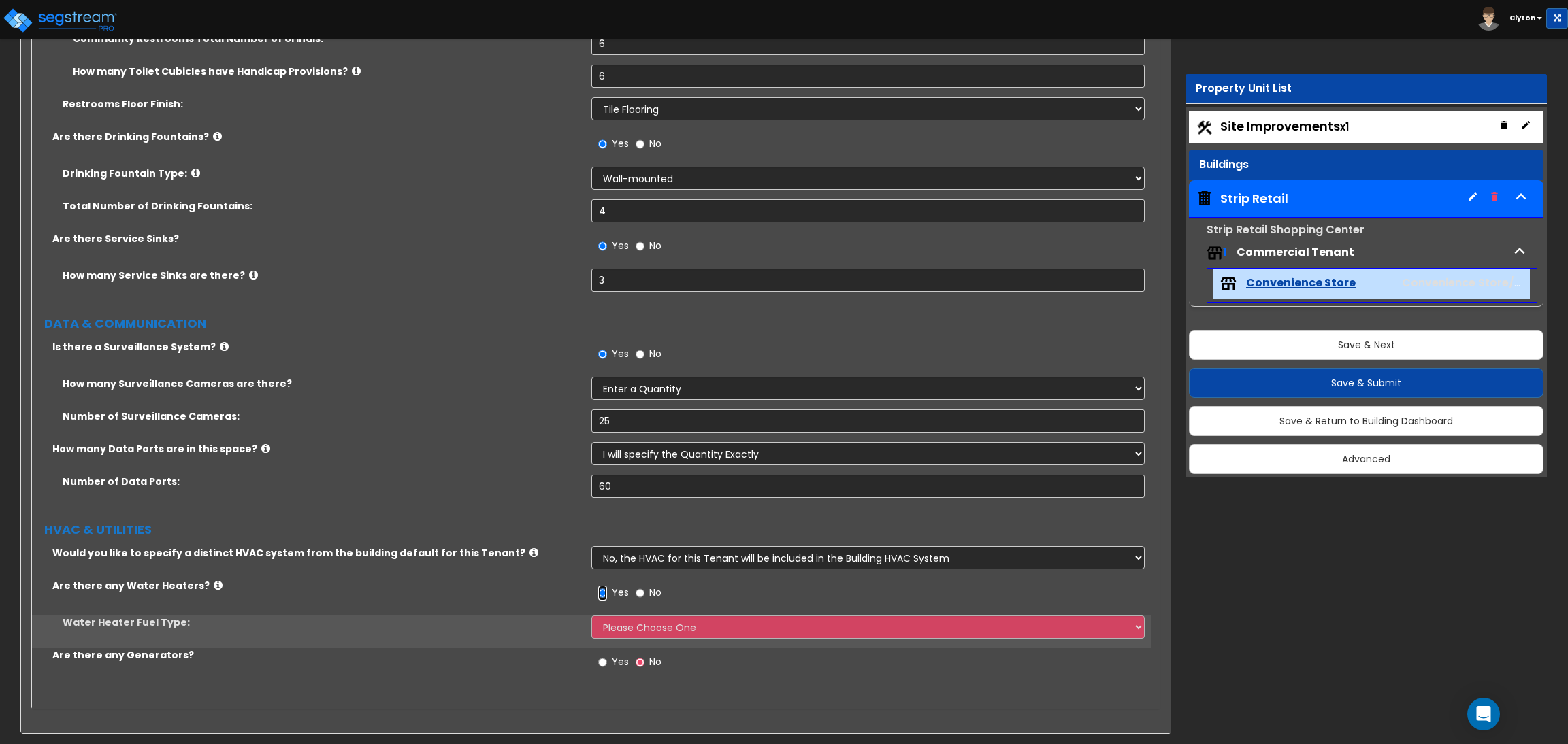
scroll to position [4312, 0]
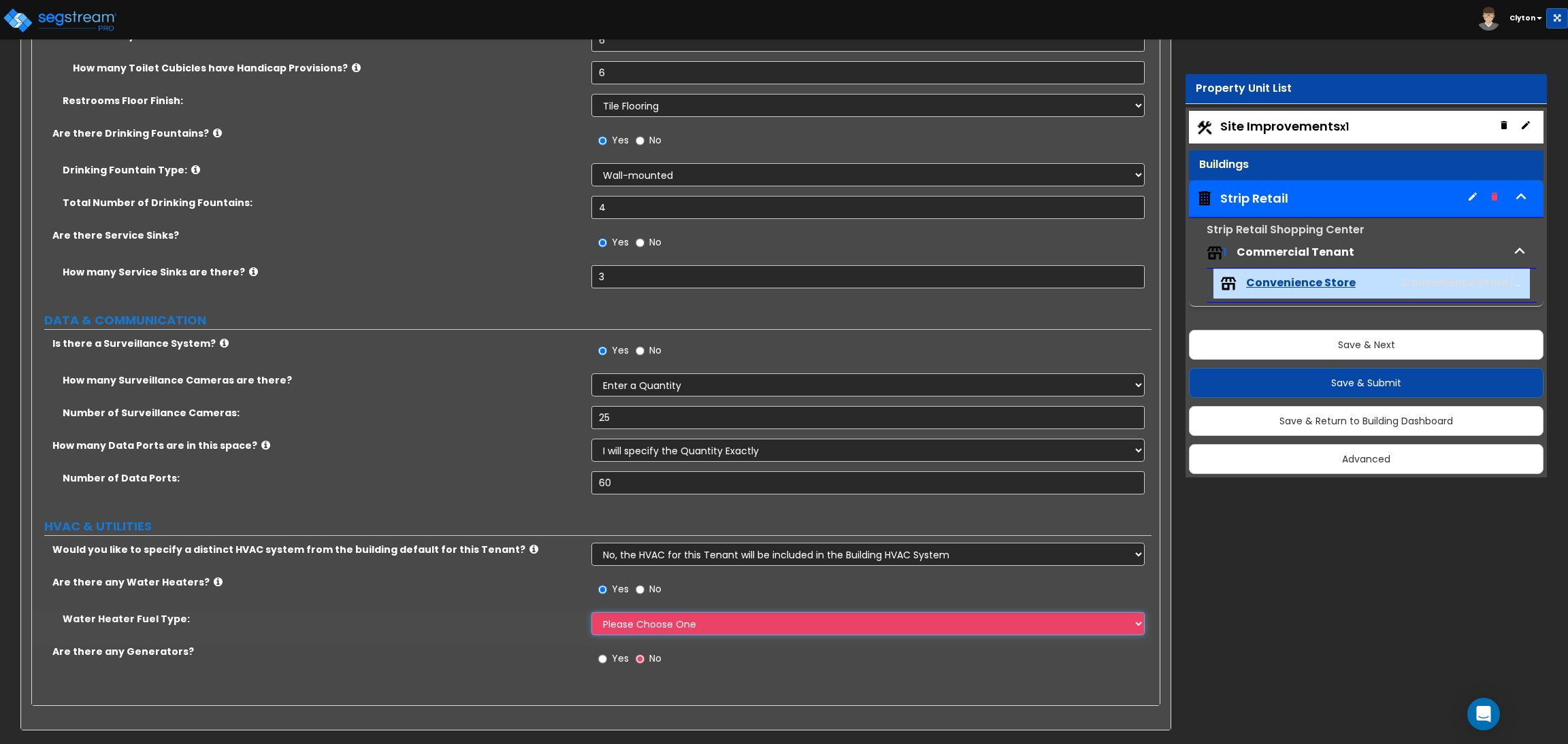
click at [630, 627] on select "Please Choose One Gas Electric" at bounding box center [867, 624] width 552 height 23
click at [626, 628] on select "Please Choose One Gas Electric" at bounding box center [867, 624] width 552 height 23
select select "1"
click at [592, 612] on select "Please Choose One Gas Electric" at bounding box center [867, 624] width 552 height 23
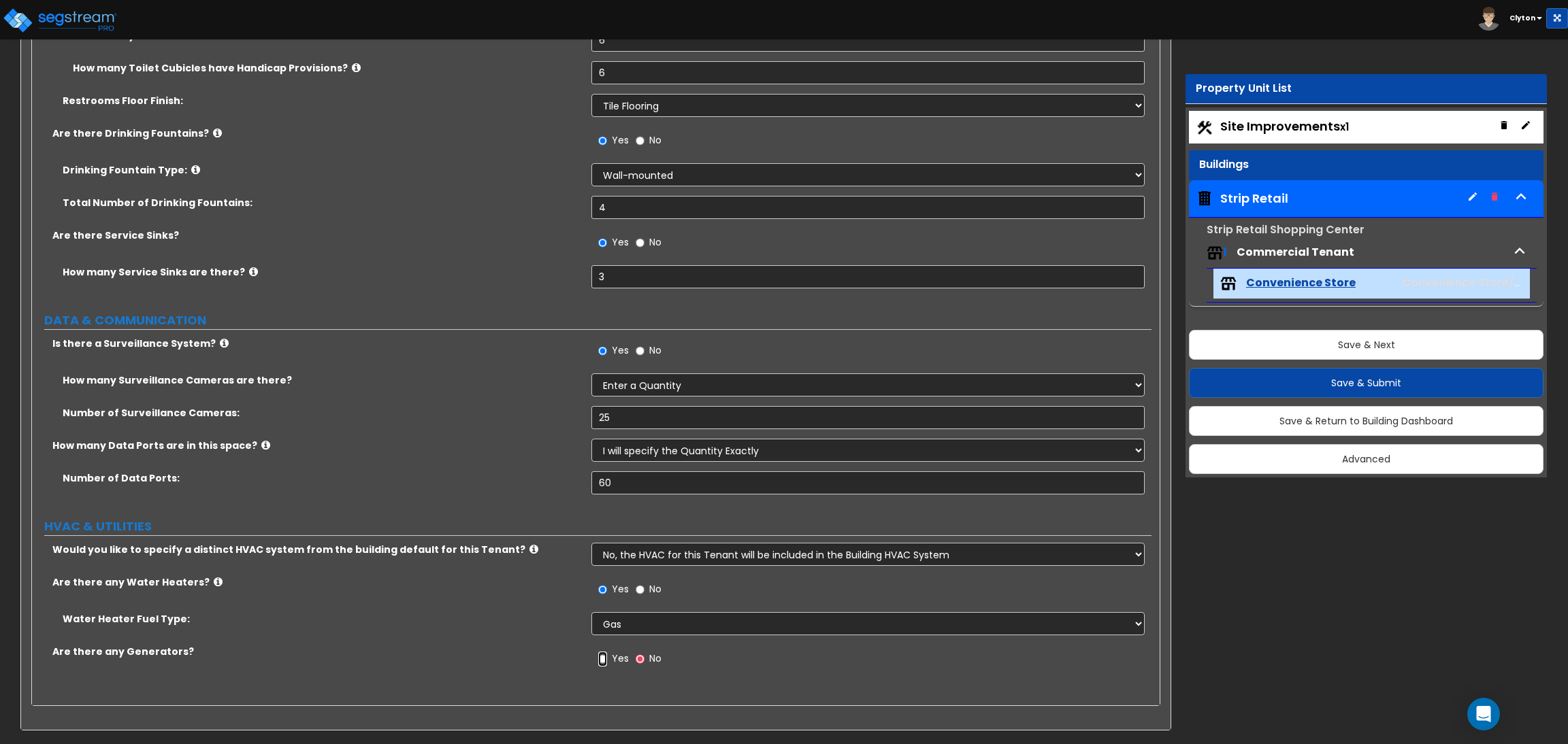
click at [603, 657] on input "Yes" at bounding box center [602, 659] width 9 height 15
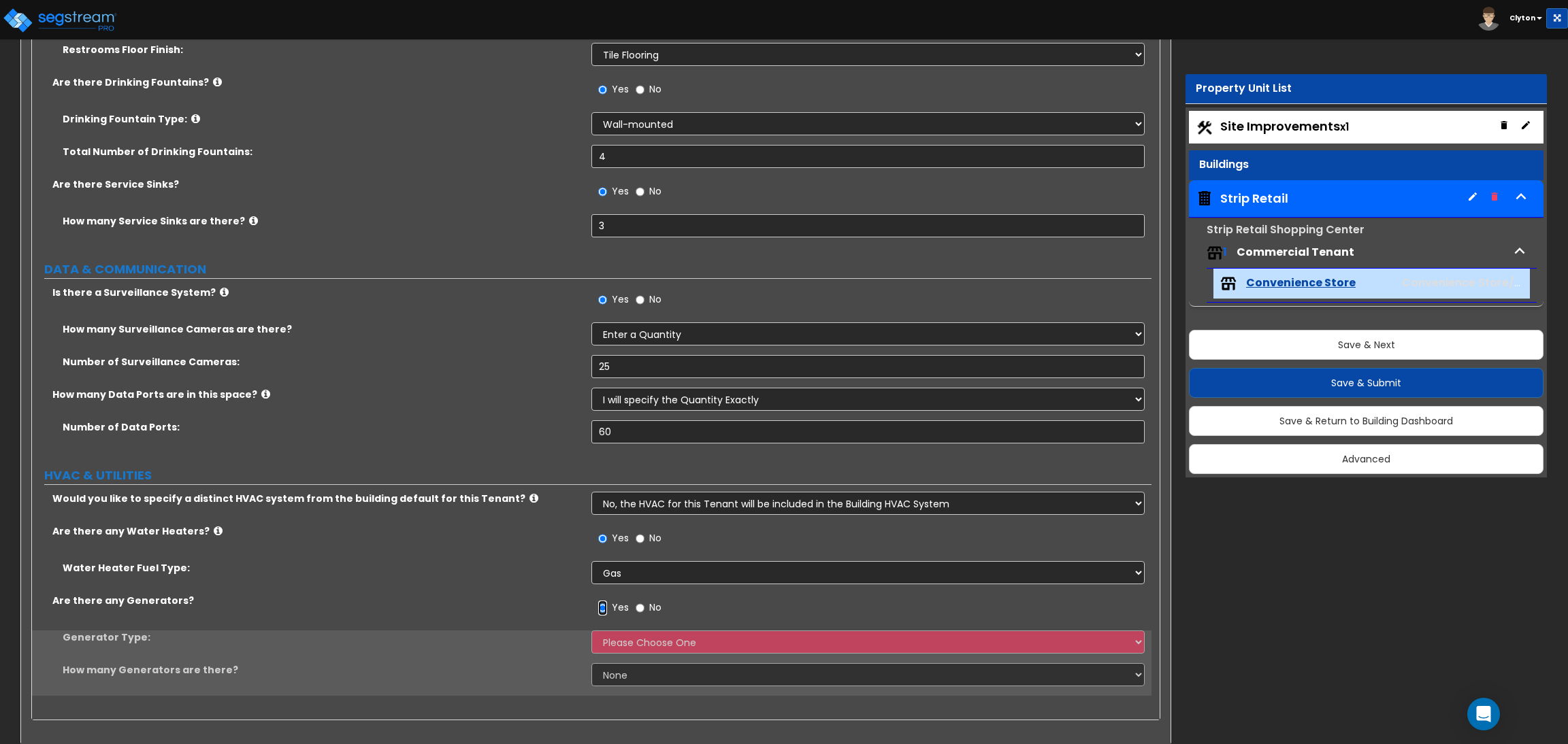
scroll to position [4378, 0]
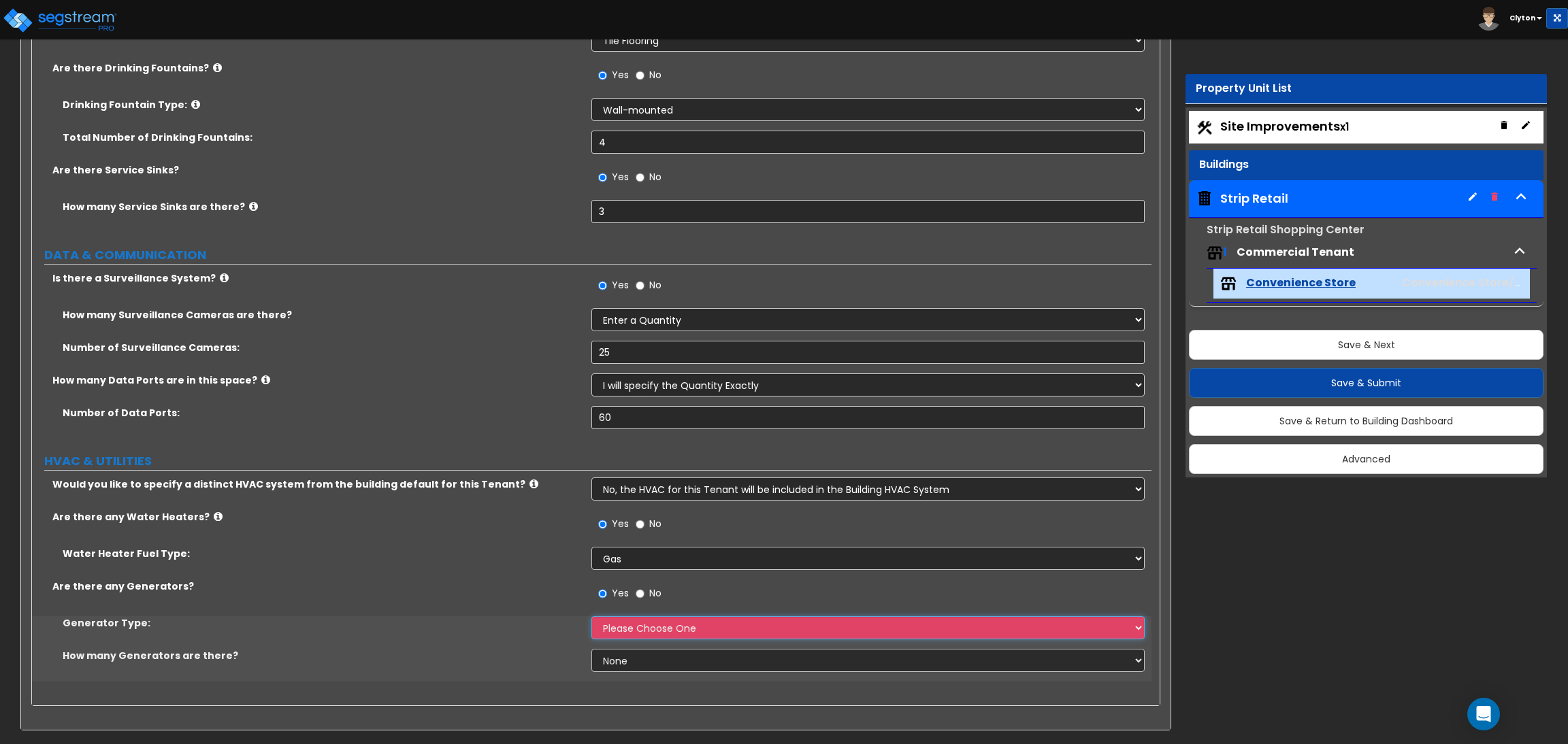
click at [632, 626] on select "Please Choose One Gas Diesel" at bounding box center [867, 628] width 552 height 23
click at [532, 617] on label "Generator Type:" at bounding box center [322, 623] width 518 height 13
click at [640, 593] on input "No" at bounding box center [640, 594] width 9 height 15
radio input "false"
radio input "true"
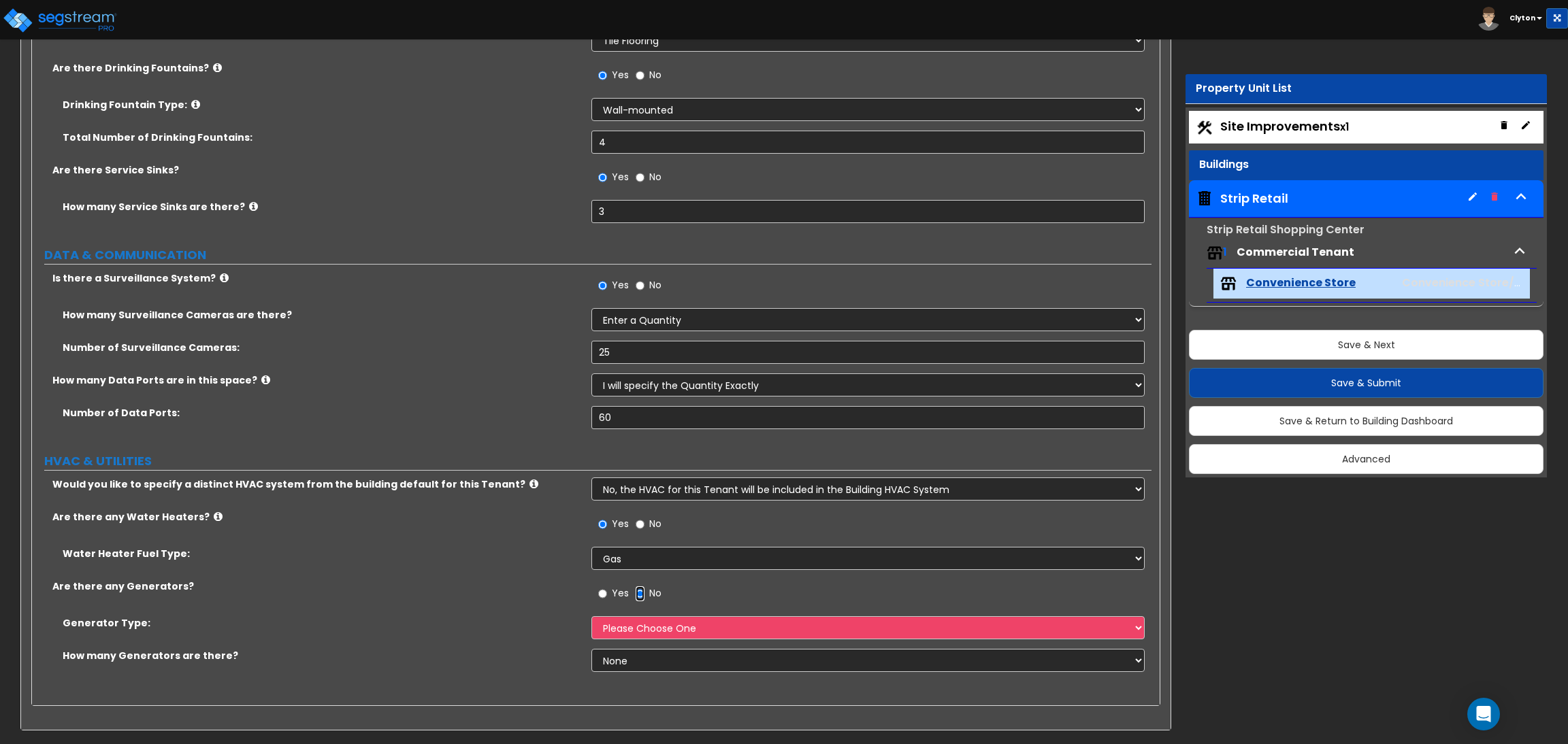
scroll to position [4312, 0]
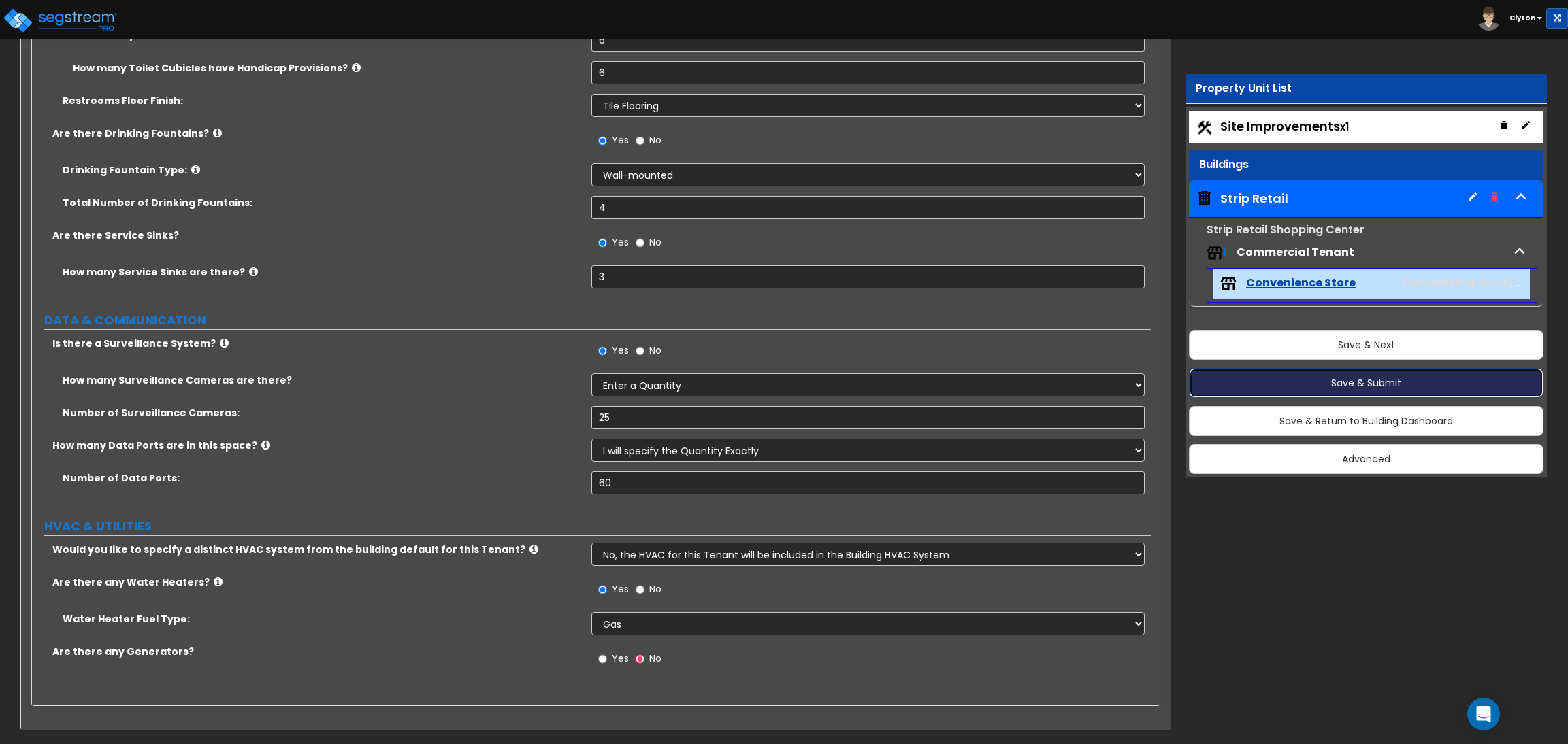
click at [1309, 386] on button "Save & Submit" at bounding box center [1366, 383] width 355 height 30
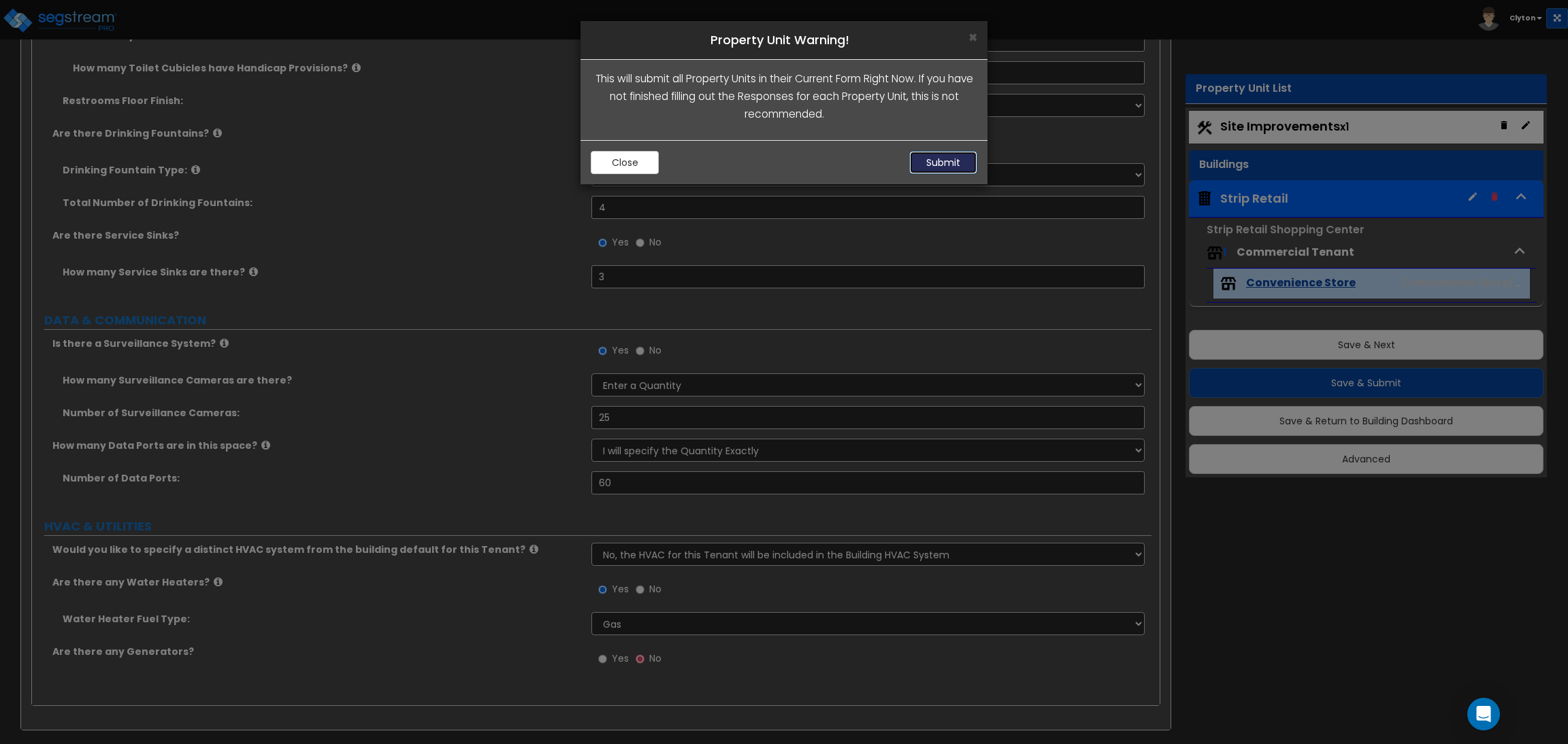
click at [929, 162] on button "Submit" at bounding box center [943, 162] width 68 height 23
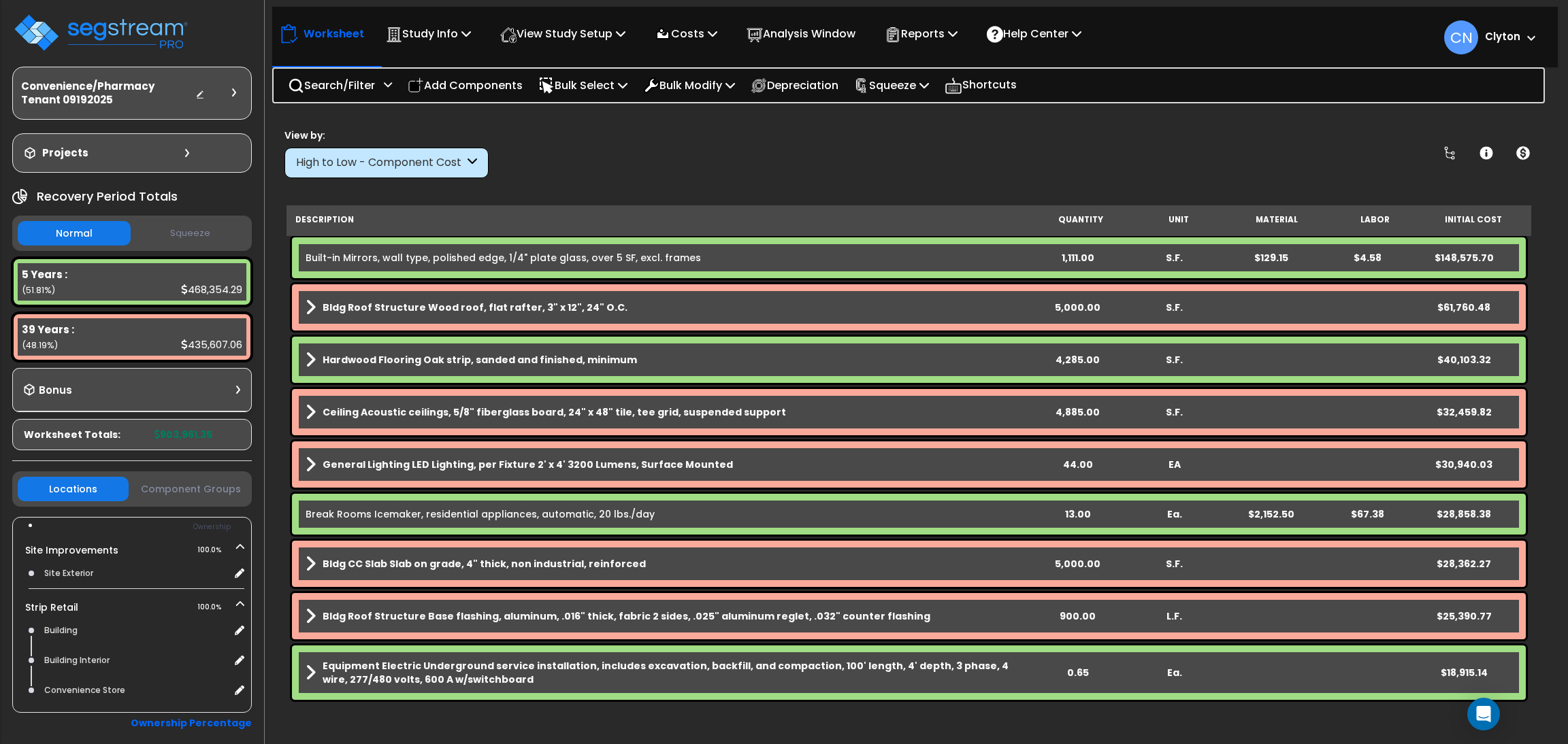
click at [932, 155] on div "View by: High to Low - Component Cost High to Low - Component Cost" at bounding box center [909, 153] width 1258 height 50
click at [574, 27] on p "View Study Setup" at bounding box center [562, 33] width 125 height 18
click at [552, 92] on link "View Questionnaire" at bounding box center [561, 93] width 135 height 27
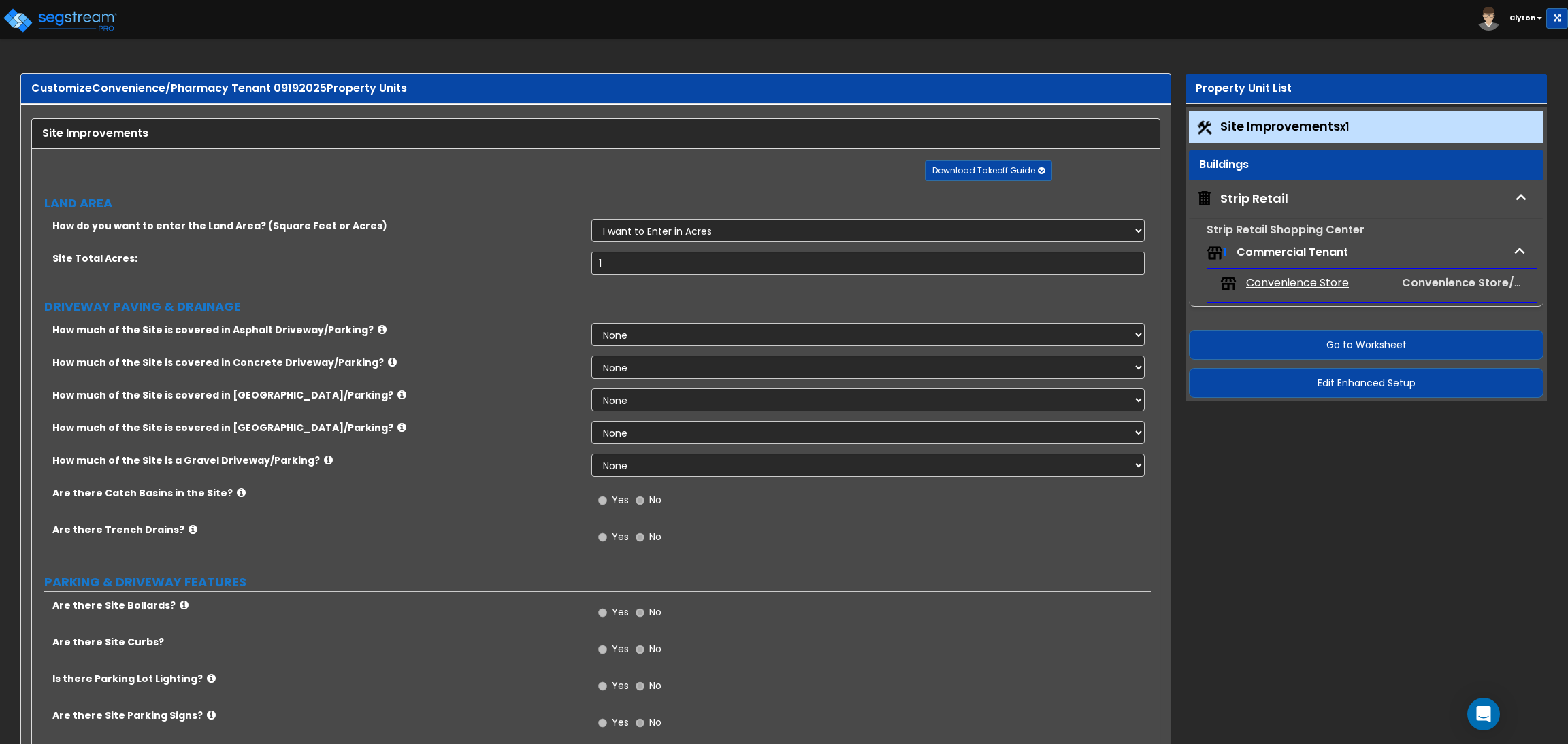
drag, startPoint x: 1300, startPoint y: 553, endPoint x: 1211, endPoint y: 548, distance: 89.1
click at [1286, 289] on span "Convenience Store" at bounding box center [1296, 283] width 102 height 16
select select "2"
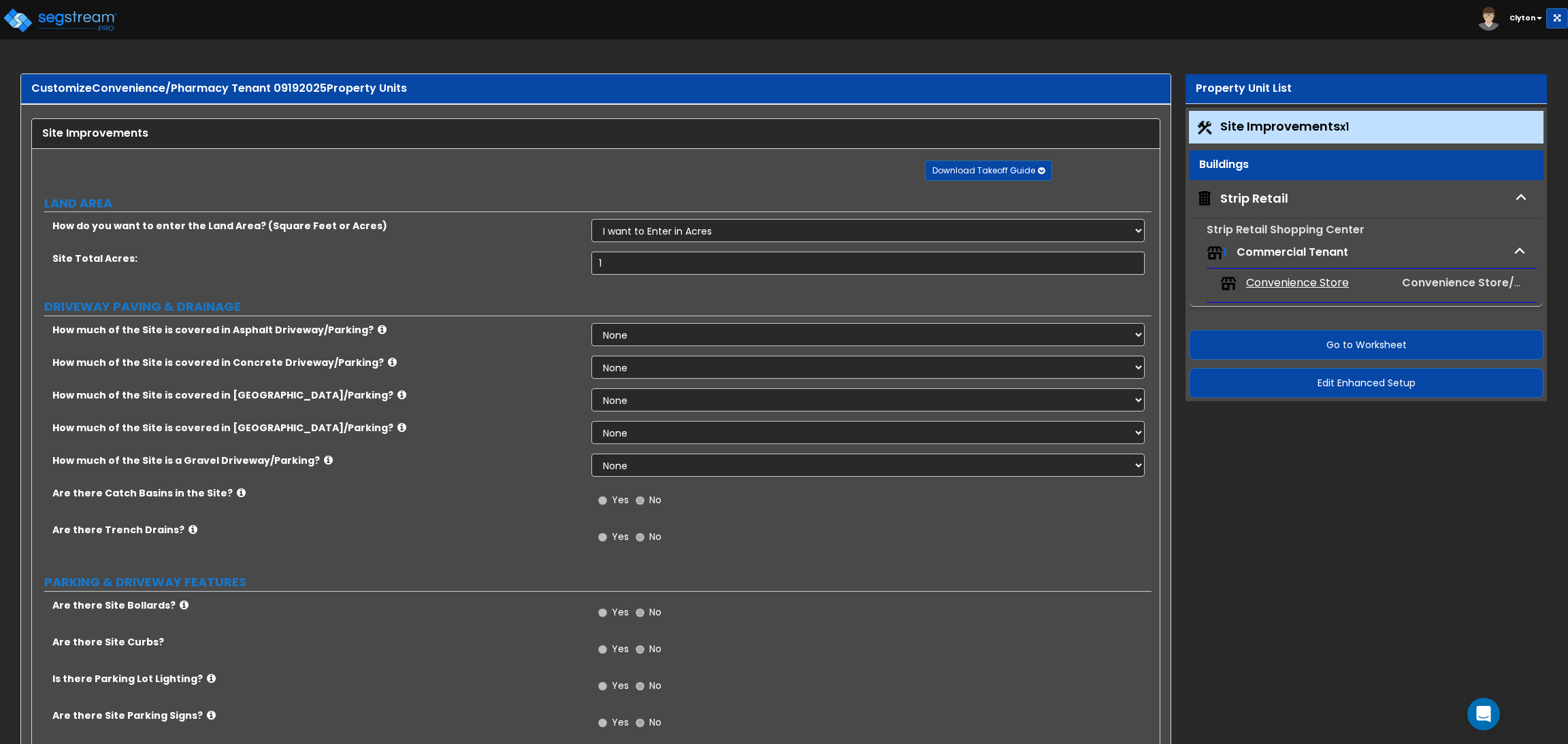
select select "1"
select select "2"
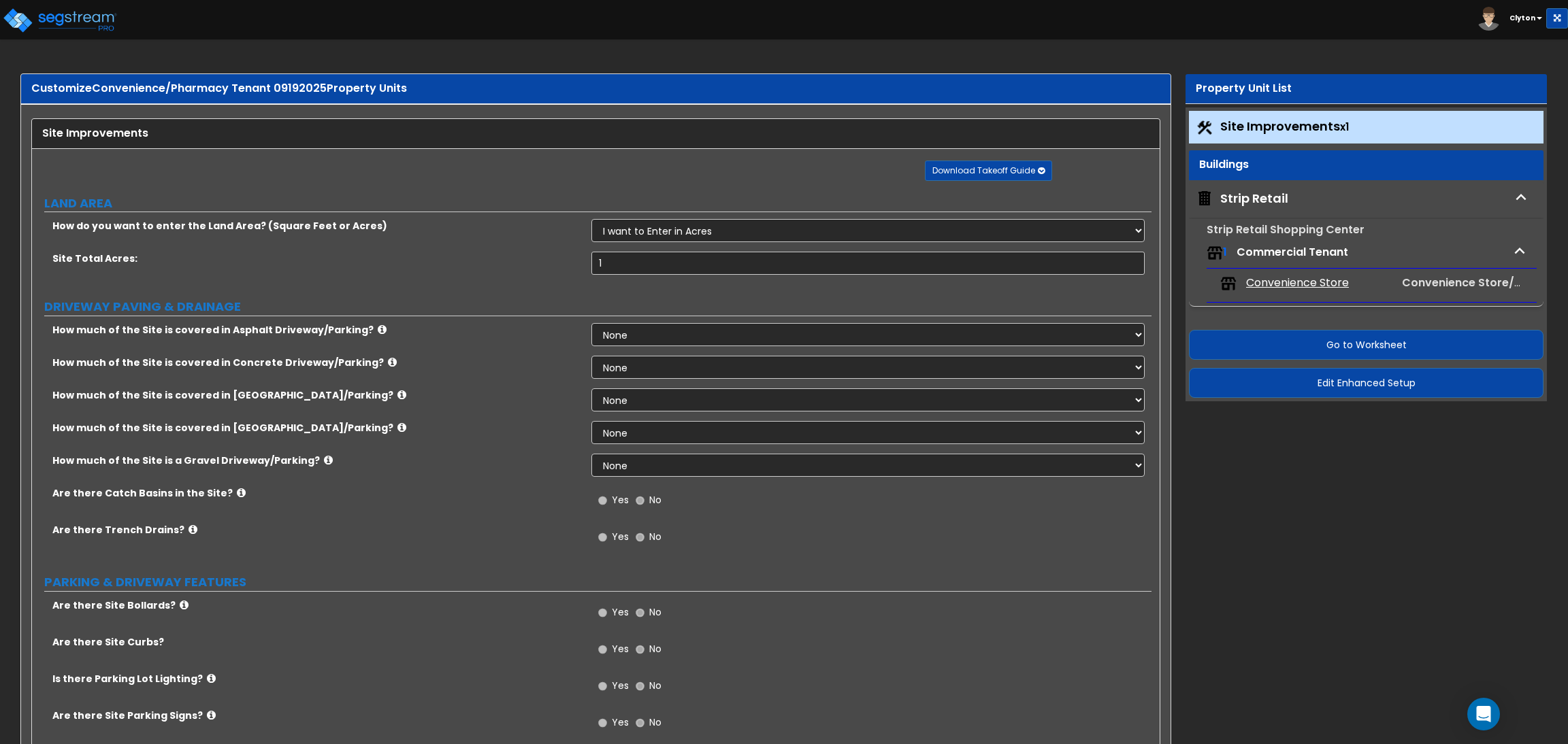
select select "5"
select select "3"
select select "2"
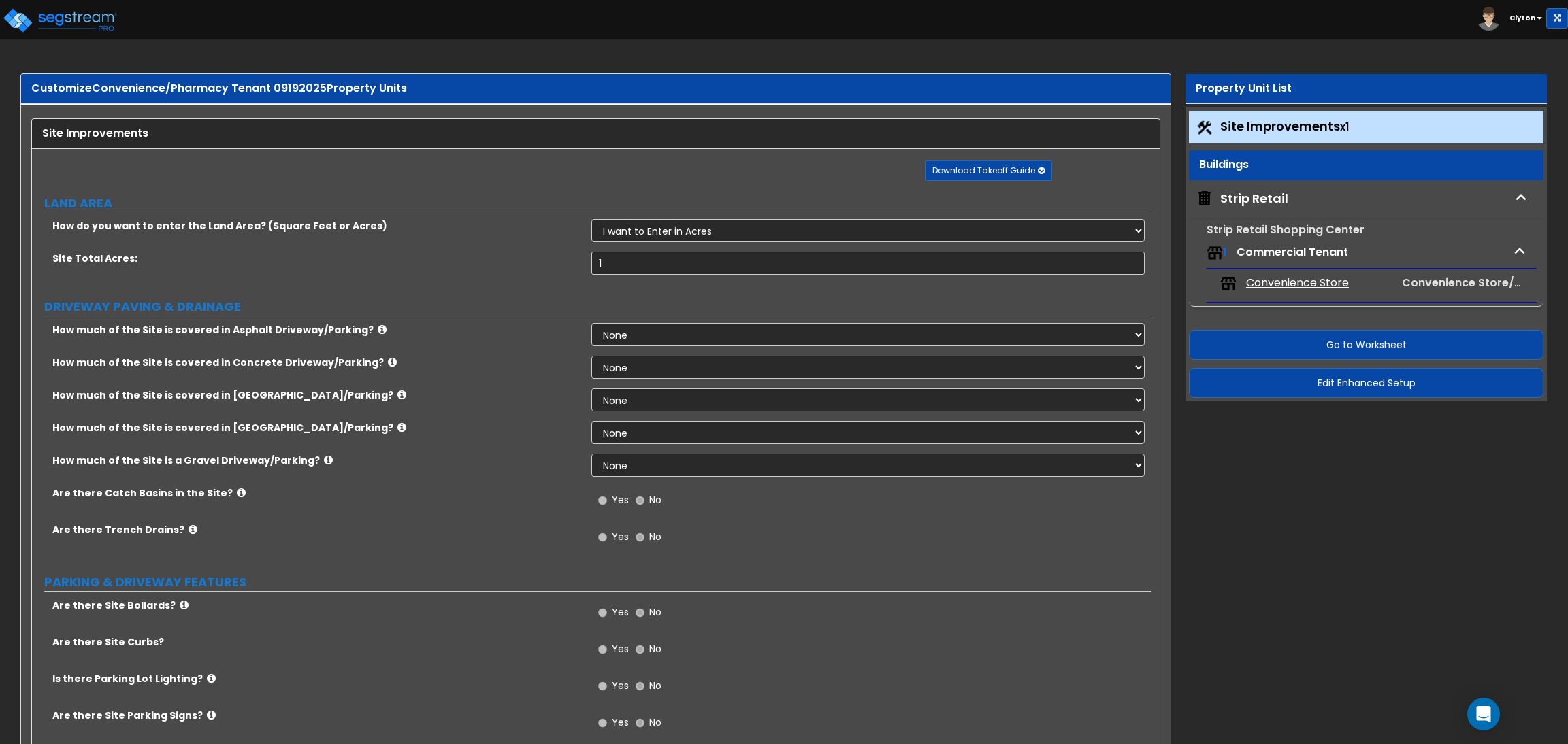
select select "2"
select select "1"
select select "2"
select select "1"
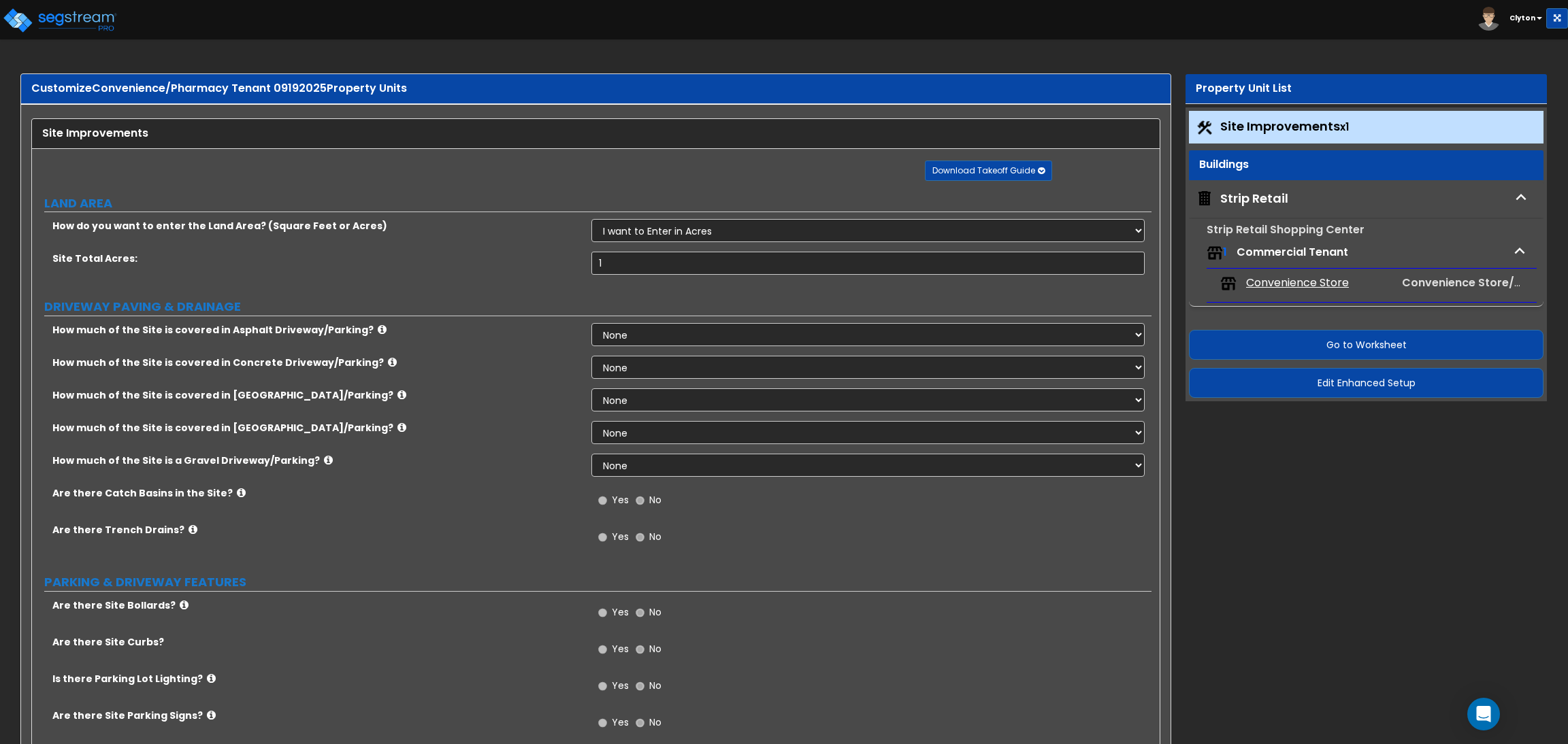
select select "2"
select select "1"
select select "4"
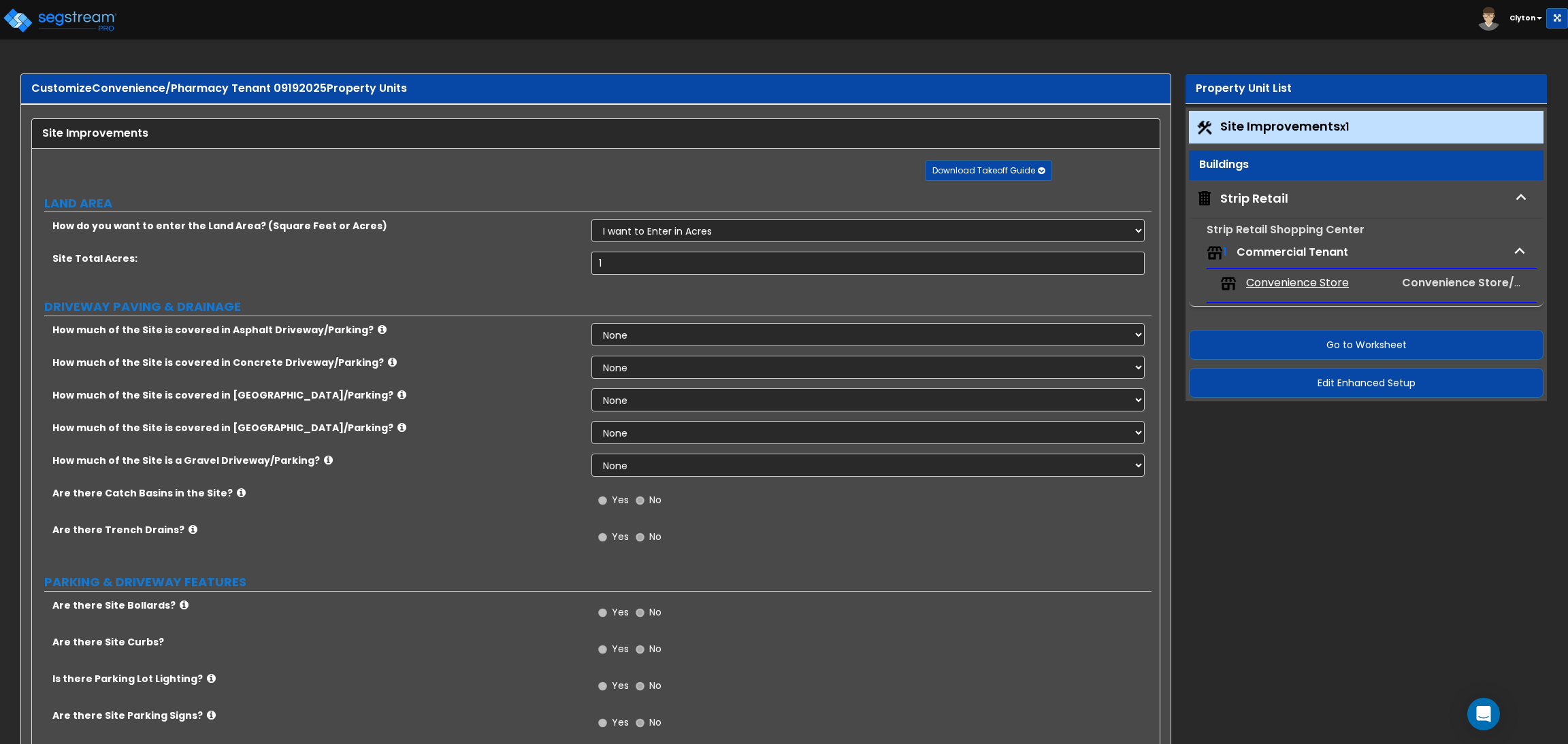
select select "2"
select select "1"
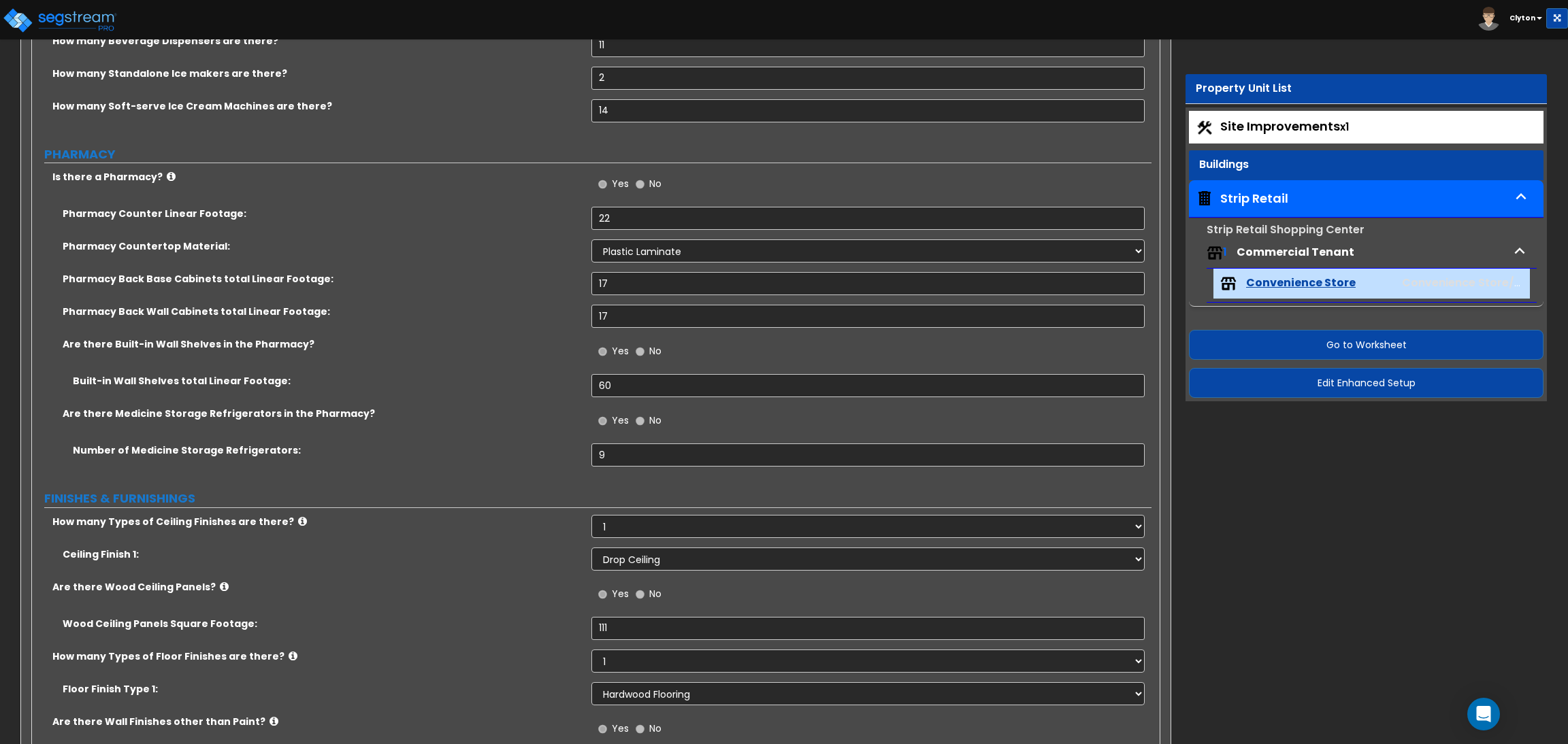
scroll to position [1531, 0]
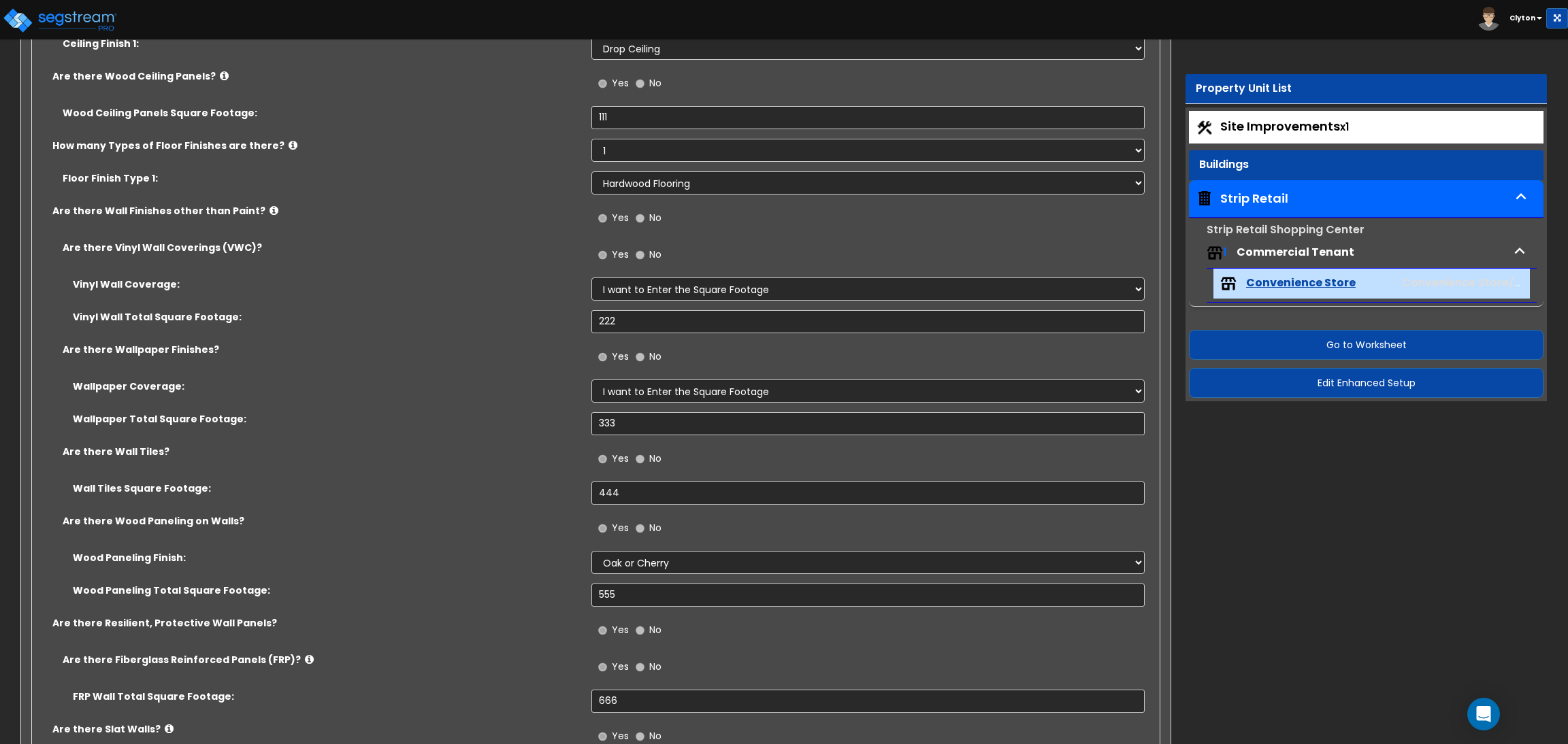
click at [524, 562] on label "Wood Paneling Finish:" at bounding box center [327, 558] width 508 height 13
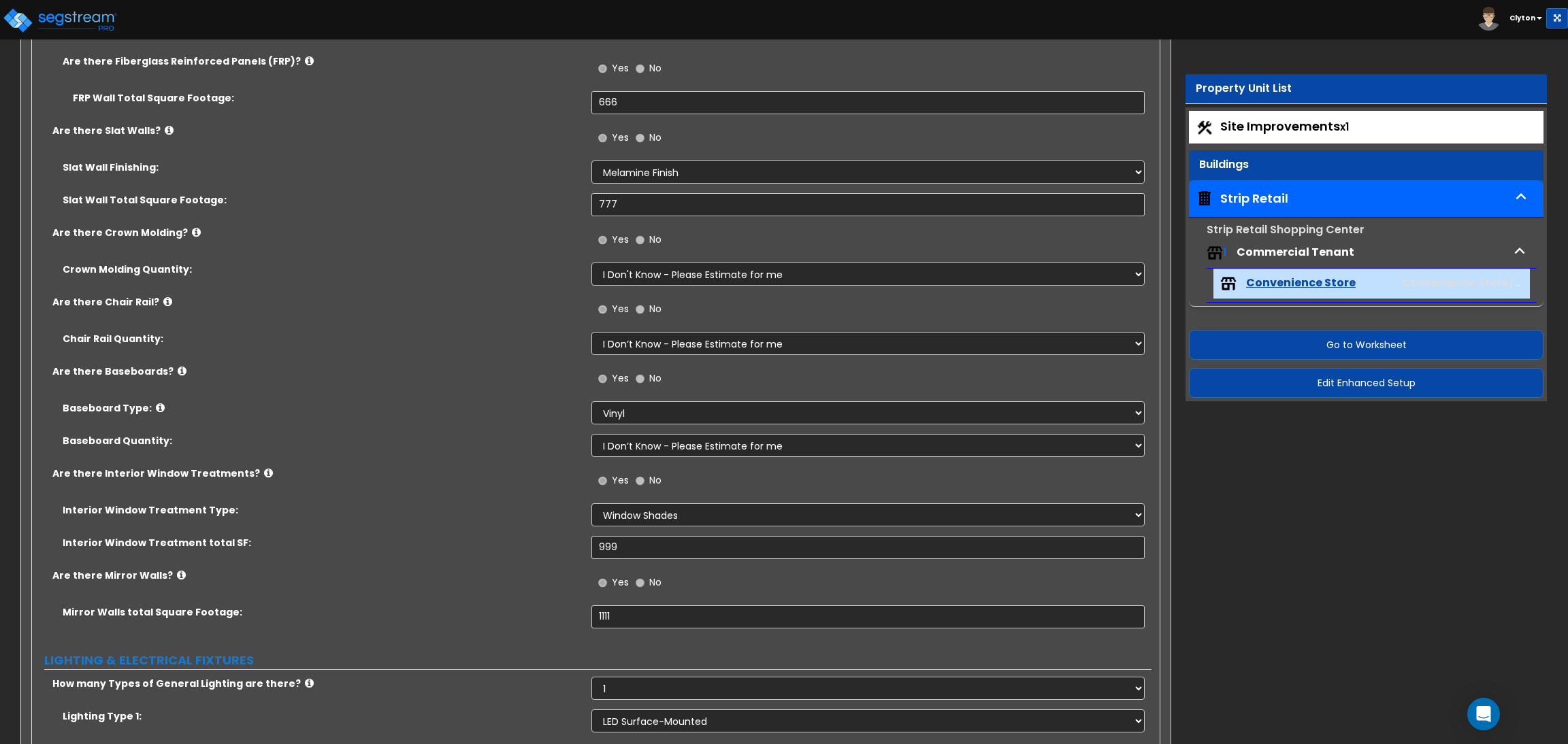
click at [1218, 537] on div "Customize Convenience/Pharmacy Tenant 09192025 Property Units Convenience Store…" at bounding box center [784, 427] width 1568 height 4995
click at [420, 568] on div "Interior Window Treatment total SF: 999" at bounding box center [591, 552] width 1119 height 32
click at [392, 489] on div "Are there Interior Window Treatments? Yes No" at bounding box center [591, 485] width 1119 height 37
